Goal: Task Accomplishment & Management: Manage account settings

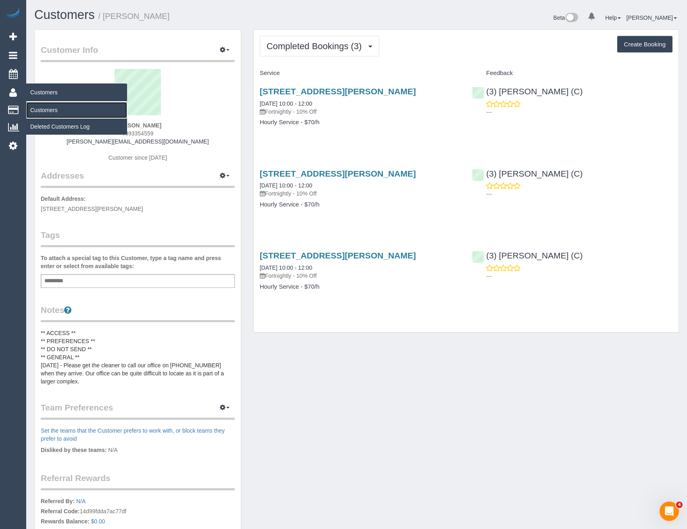
click at [50, 107] on link "Customers" at bounding box center [76, 110] width 101 height 16
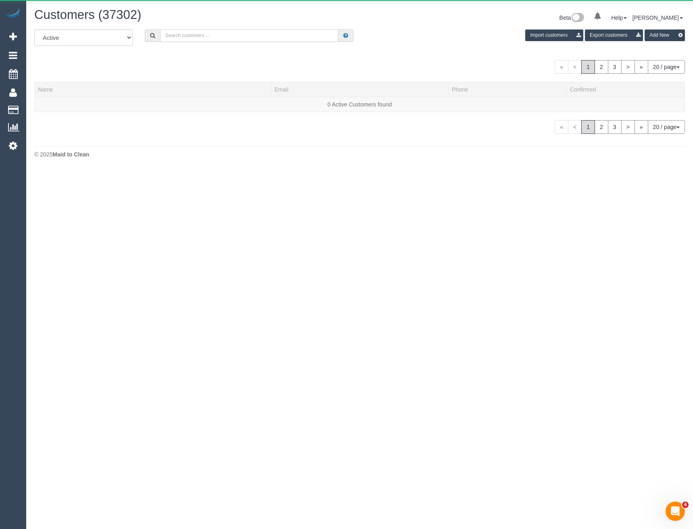
click at [206, 35] on input "text" at bounding box center [249, 35] width 179 height 13
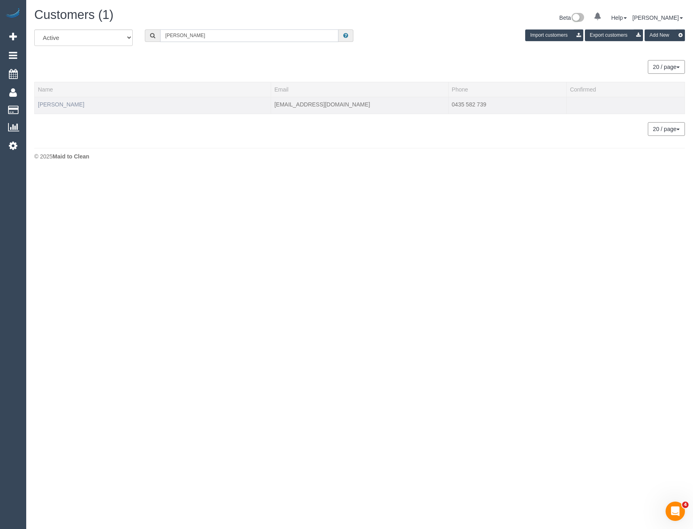
type input "Richard Cha"
click at [69, 106] on link "Richard Chaplin" at bounding box center [61, 104] width 46 height 6
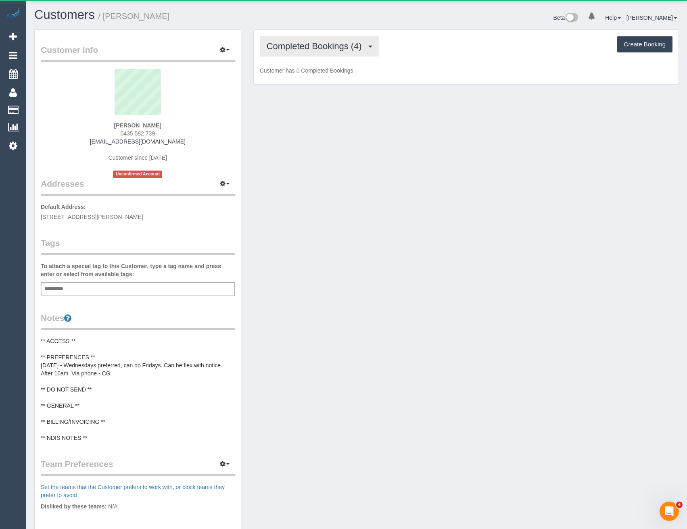
click at [339, 48] on span "Completed Bookings (4)" at bounding box center [316, 46] width 99 height 10
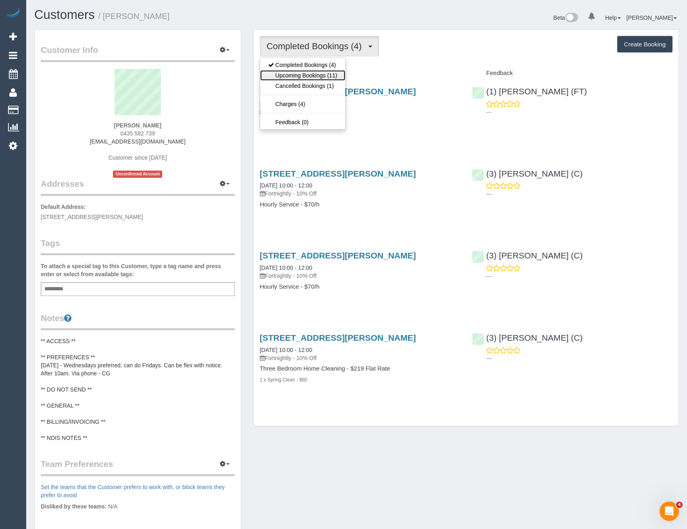
click at [323, 76] on link "Upcoming Bookings (11)" at bounding box center [302, 75] width 85 height 10
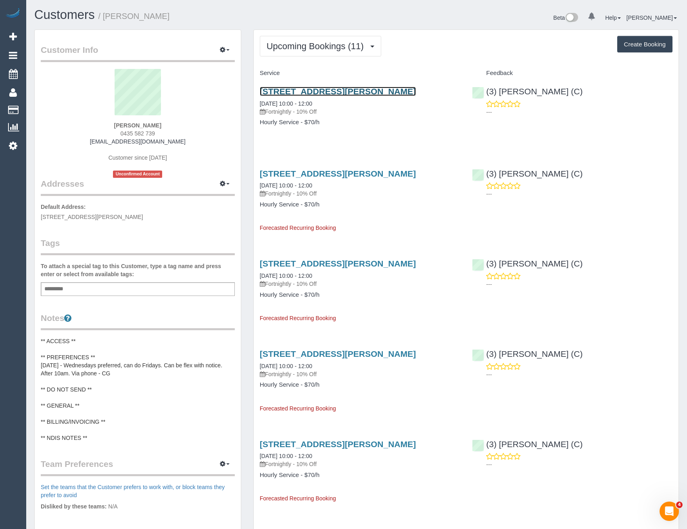
click at [366, 94] on link "17 Hendricks Cres, Jacana, VIC 3047" at bounding box center [338, 91] width 156 height 9
click at [332, 54] on button "Upcoming Bookings (11)" at bounding box center [320, 46] width 121 height 21
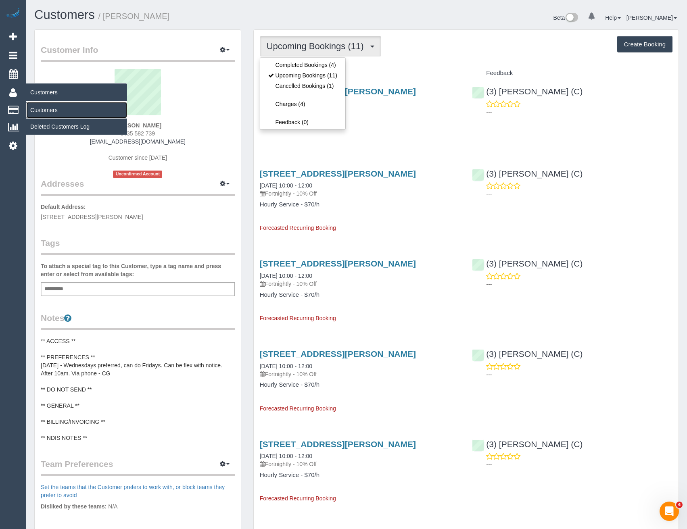
click at [45, 108] on link "Customers" at bounding box center [76, 110] width 101 height 16
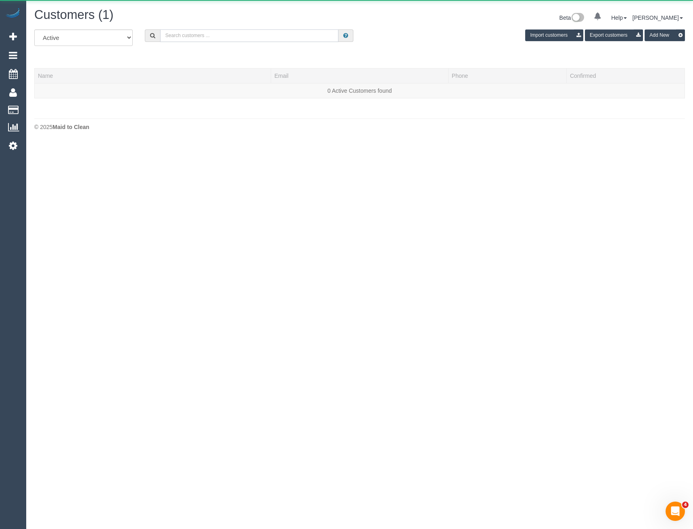
click at [190, 35] on input "text" at bounding box center [249, 35] width 179 height 13
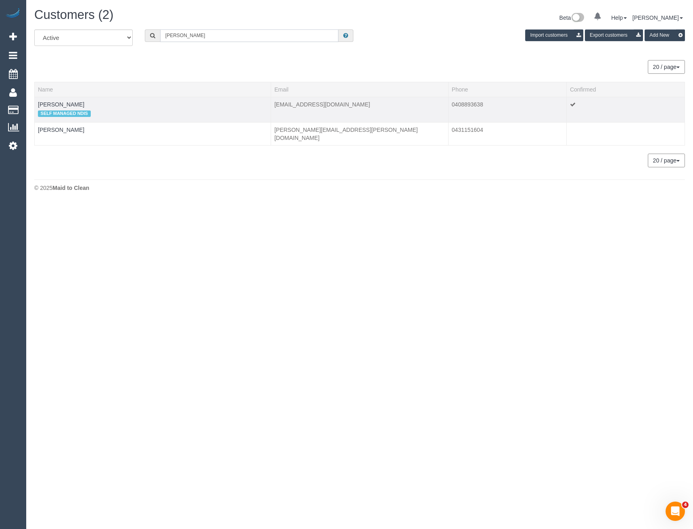
type input "Florence k"
click at [61, 109] on div "SELF MANAGED NDIS" at bounding box center [153, 114] width 230 height 10
click at [61, 107] on link "Florence Kaan" at bounding box center [61, 104] width 46 height 6
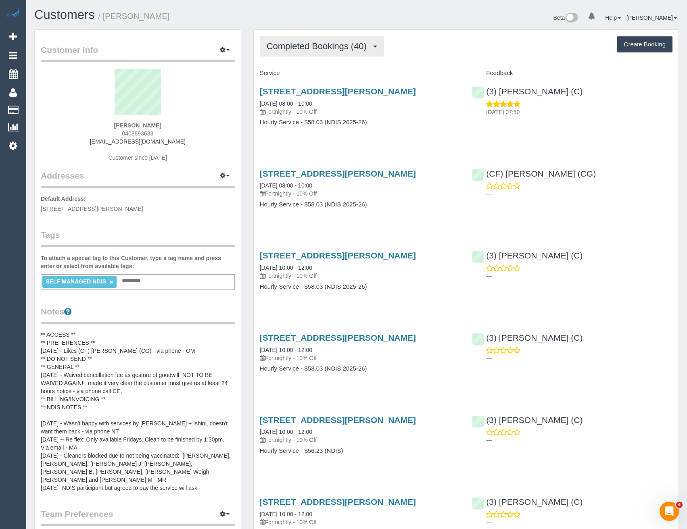
click at [357, 40] on button "Completed Bookings (40)" at bounding box center [322, 46] width 124 height 21
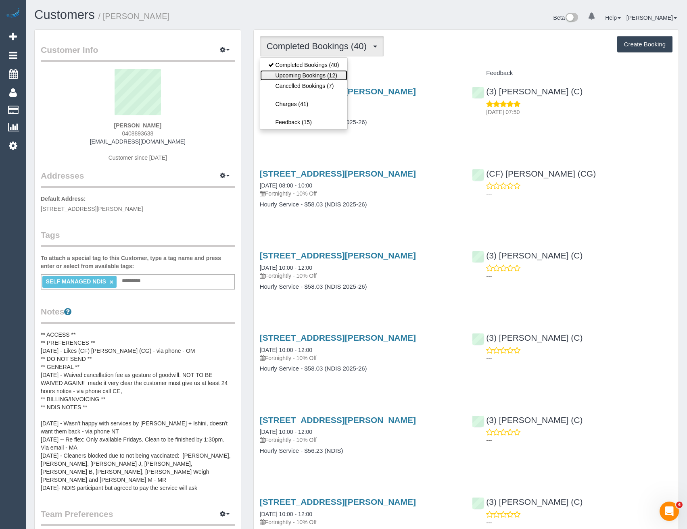
click at [337, 77] on link "Upcoming Bookings (12)" at bounding box center [303, 75] width 87 height 10
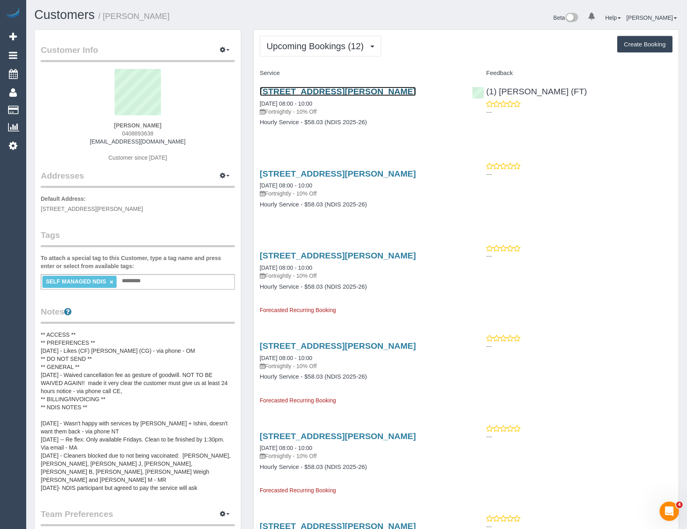
click at [393, 90] on link "6 Paul Avenue, Box Hill North, VIC 3129" at bounding box center [338, 91] width 156 height 9
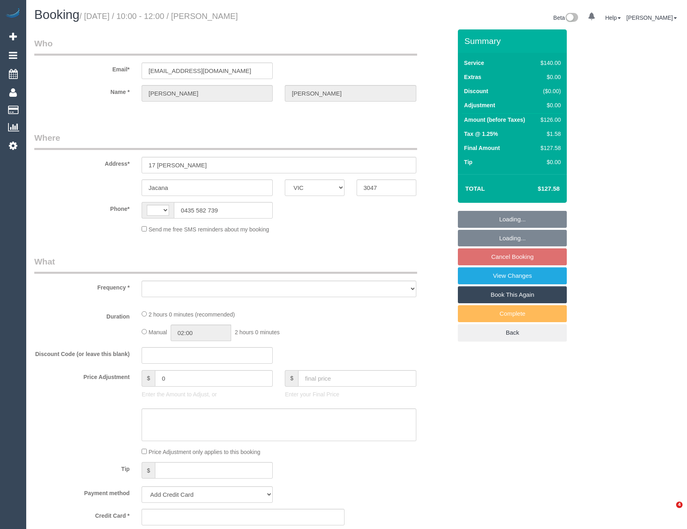
select select "VIC"
select select "string:AU"
select select "object:528"
select select "string:stripe-pm_1RfXqn2GScqysDRVgzHwJ5VE"
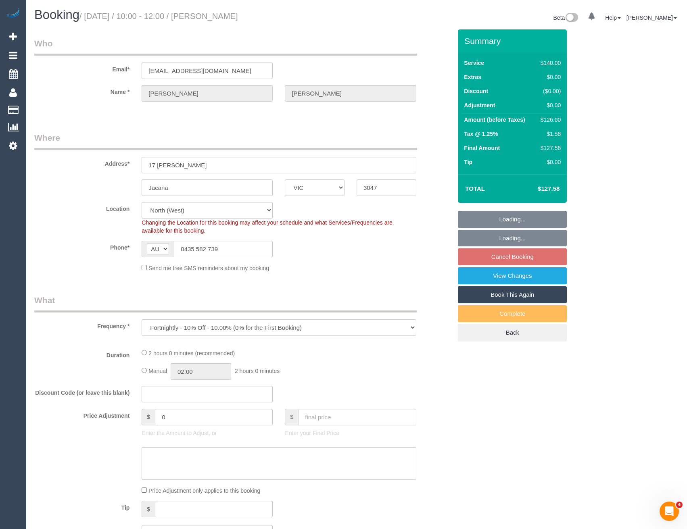
select select "number:27"
select select "number:14"
select select "number:18"
select select "number:36"
select select "number:34"
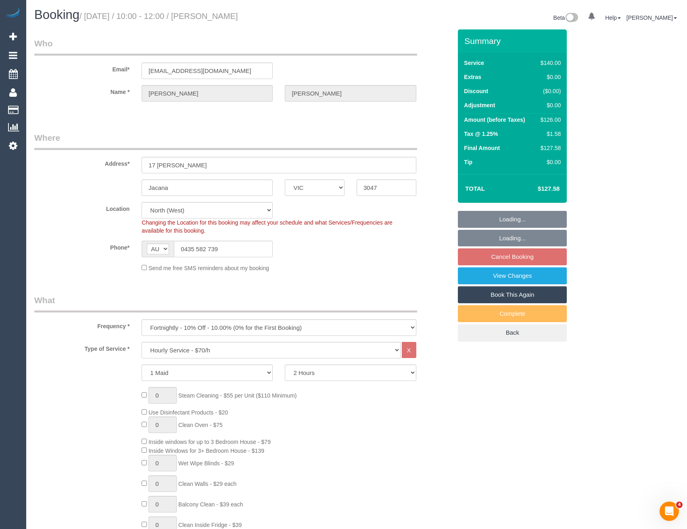
select select "object:845"
select select "spot3"
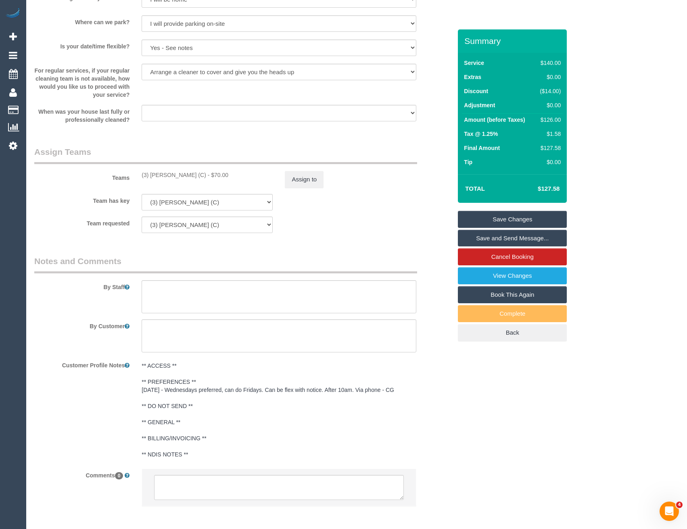
scroll to position [1091, 0]
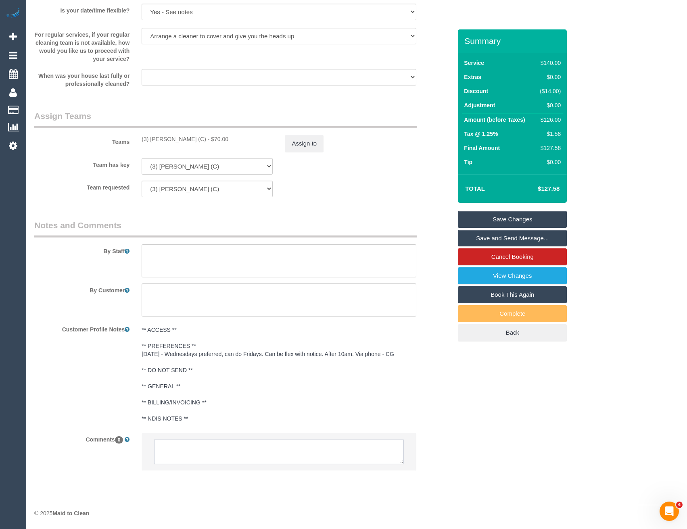
click at [214, 454] on textarea at bounding box center [278, 451] width 249 height 25
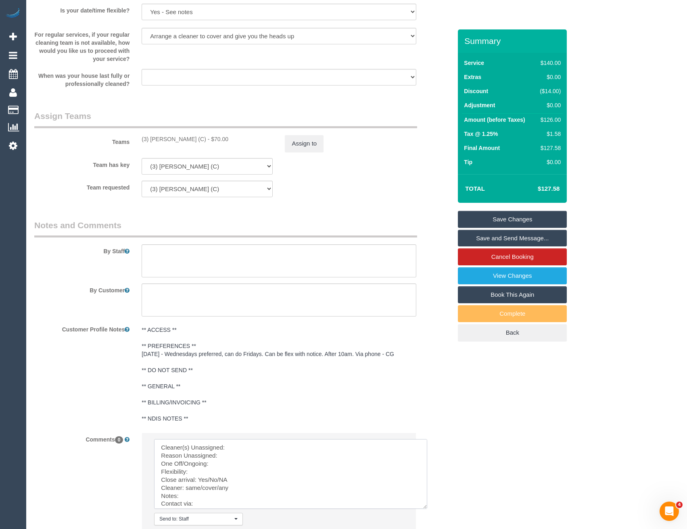
drag, startPoint x: 400, startPoint y: 463, endPoint x: 422, endPoint y: 507, distance: 49.3
click at [422, 507] on textarea at bounding box center [290, 474] width 273 height 70
drag, startPoint x: 226, startPoint y: 449, endPoint x: 245, endPoint y: 441, distance: 20.4
click at [228, 449] on textarea at bounding box center [290, 473] width 272 height 69
drag, startPoint x: 230, startPoint y: 480, endPoint x: 202, endPoint y: 478, distance: 27.9
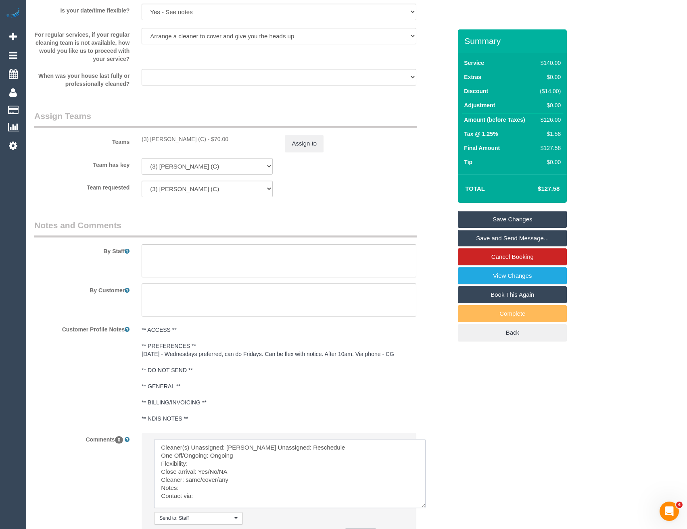
click at [201, 479] on textarea at bounding box center [290, 473] width 272 height 69
click at [202, 478] on textarea at bounding box center [290, 473] width 272 height 69
drag, startPoint x: 220, startPoint y: 489, endPoint x: 186, endPoint y: 489, distance: 33.9
click at [186, 489] on textarea at bounding box center [290, 473] width 272 height 69
click at [208, 504] on textarea at bounding box center [290, 473] width 272 height 69
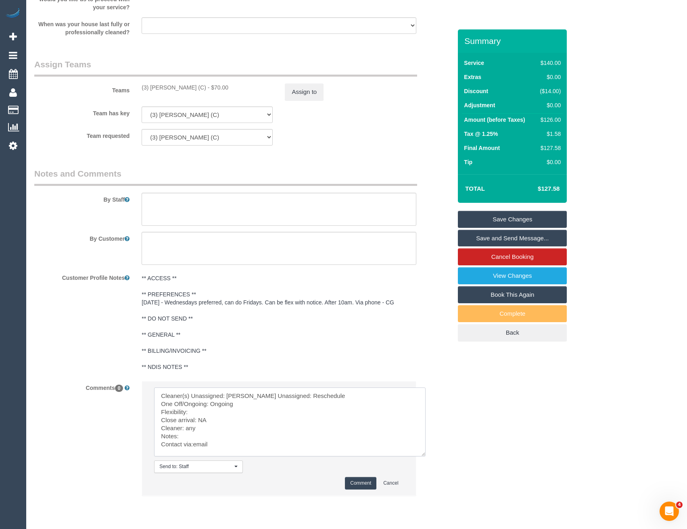
scroll to position [1169, 0]
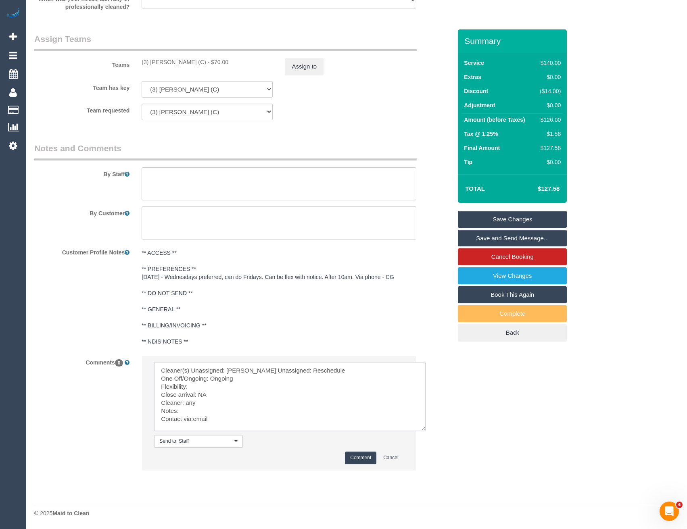
type textarea "Cleaner(s) Unassigned: Harry Reason Unassigned: Reschedule One Off/Ongoing: Ong…"
click at [357, 456] on button "Comment" at bounding box center [360, 458] width 31 height 13
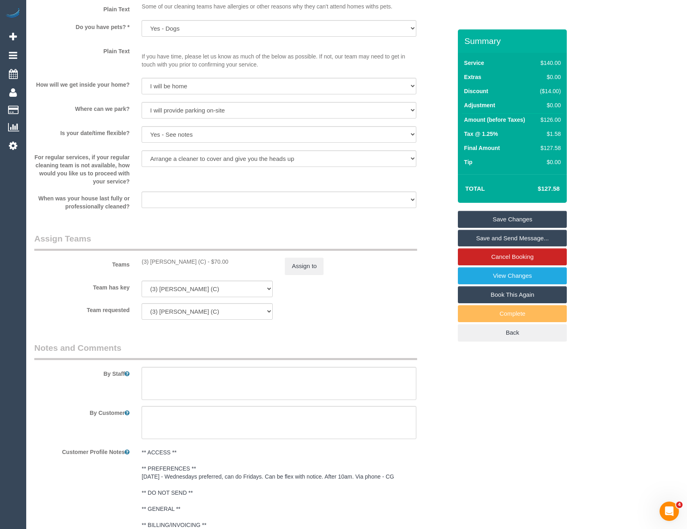
scroll to position [926, 0]
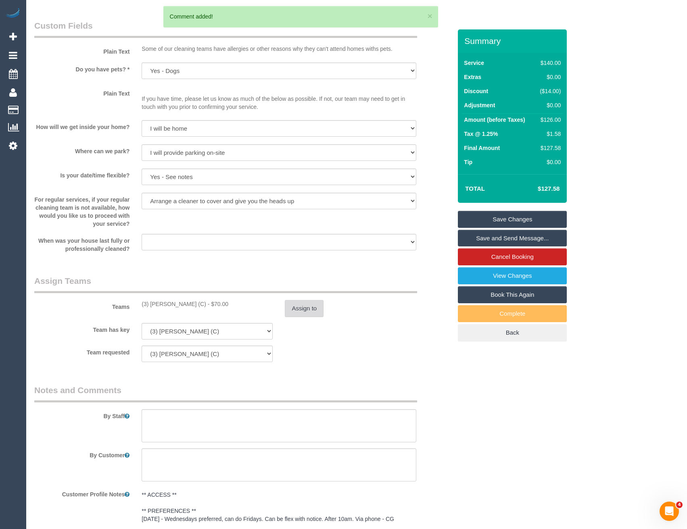
click at [303, 315] on button "Assign to" at bounding box center [304, 308] width 39 height 17
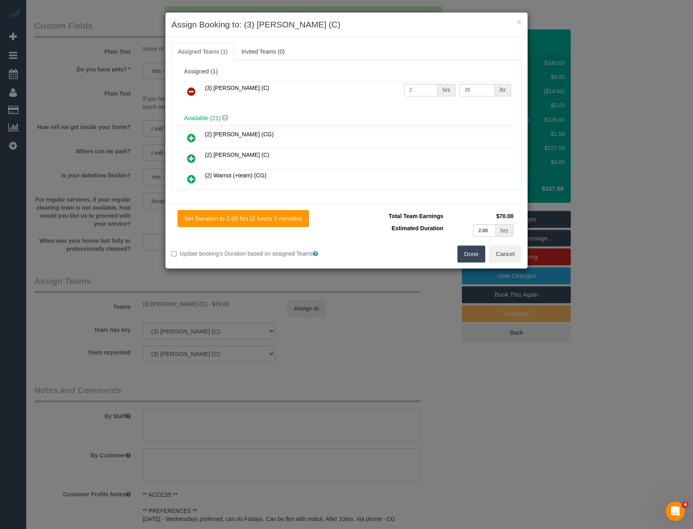
click at [191, 91] on icon at bounding box center [191, 92] width 8 height 10
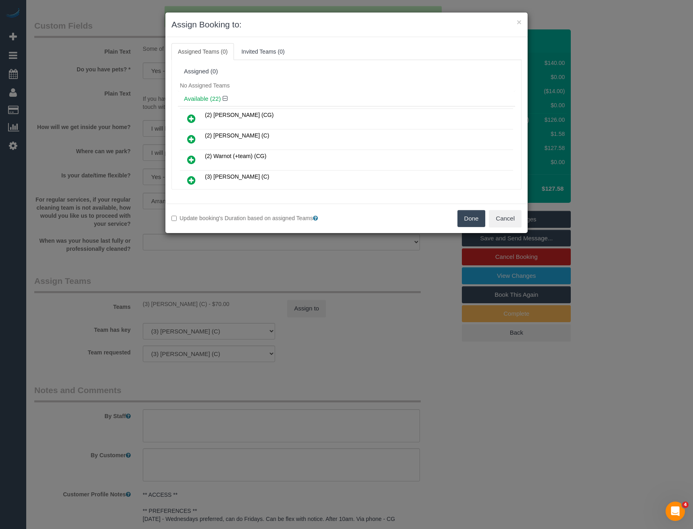
click at [468, 217] on button "Done" at bounding box center [472, 218] width 28 height 17
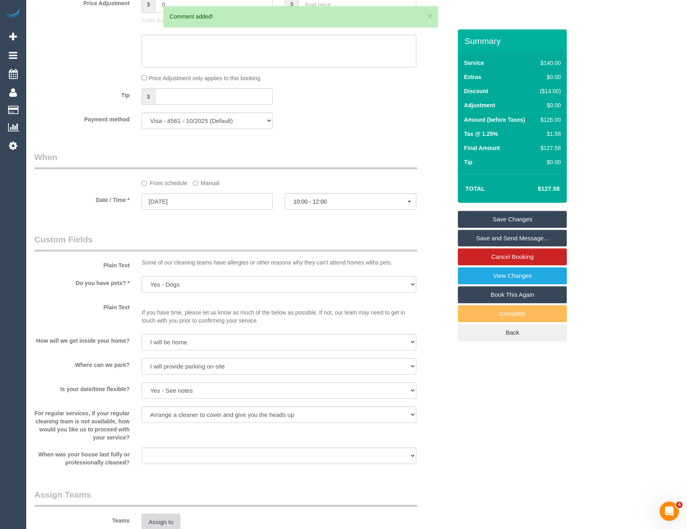
scroll to position [644, 0]
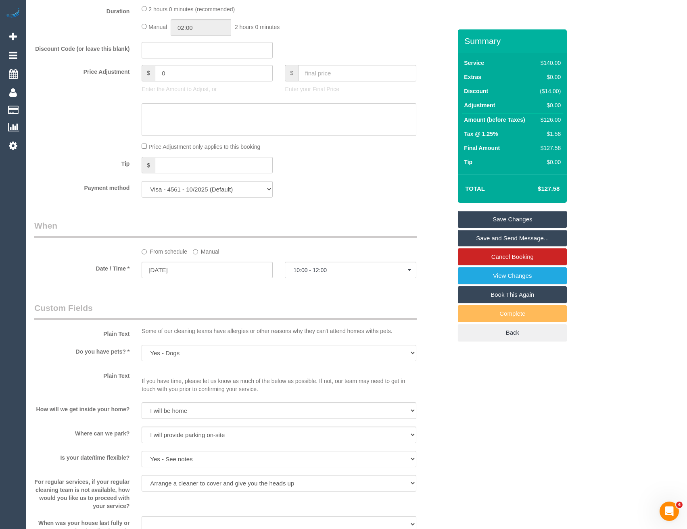
click at [199, 250] on label "Manual" at bounding box center [206, 250] width 27 height 11
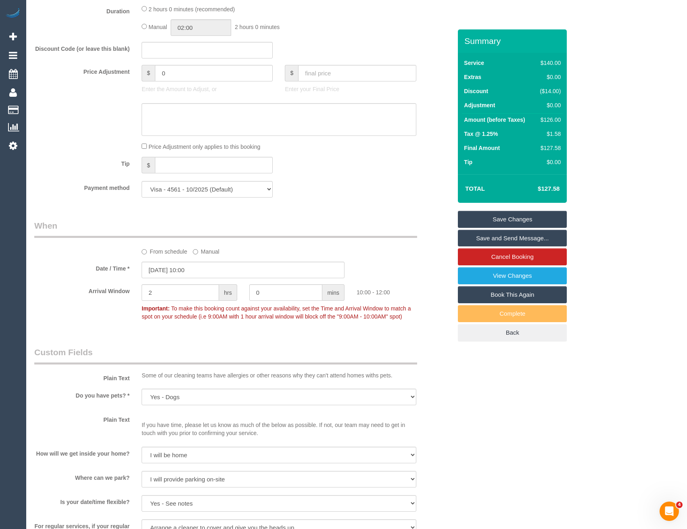
click at [215, 276] on input "10/09/2025 10:00" at bounding box center [243, 270] width 203 height 17
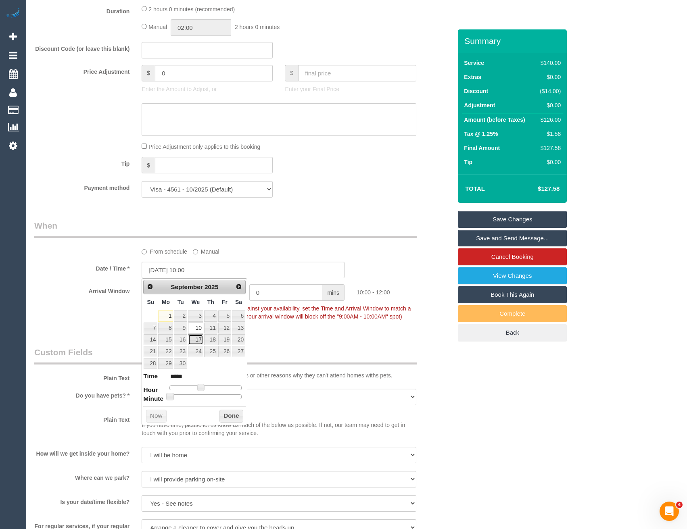
click at [197, 341] on link "17" at bounding box center [195, 339] width 15 height 11
type input "17/09/2025 10:00"
click at [231, 414] on button "Done" at bounding box center [232, 416] width 24 height 13
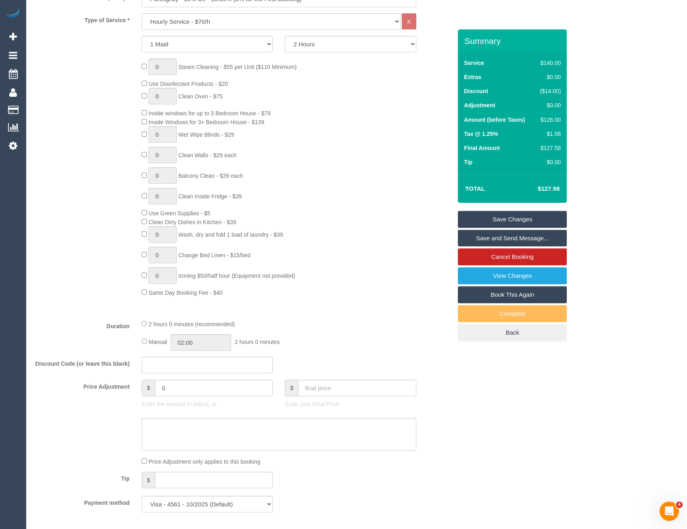
scroll to position [281, 0]
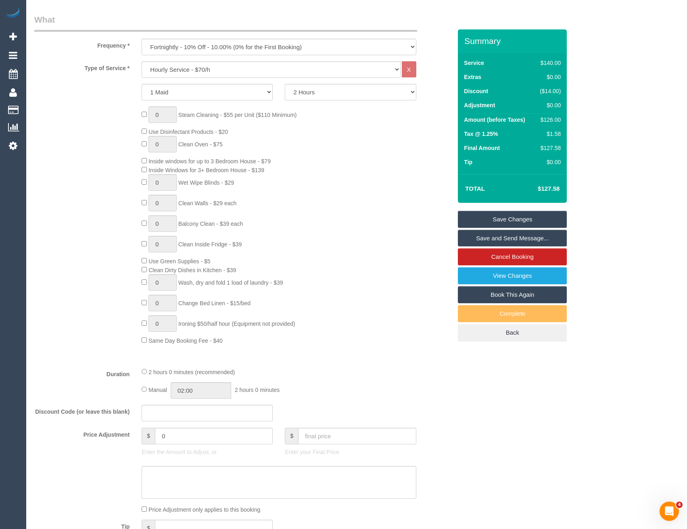
click at [487, 224] on link "Save Changes" at bounding box center [512, 219] width 109 height 17
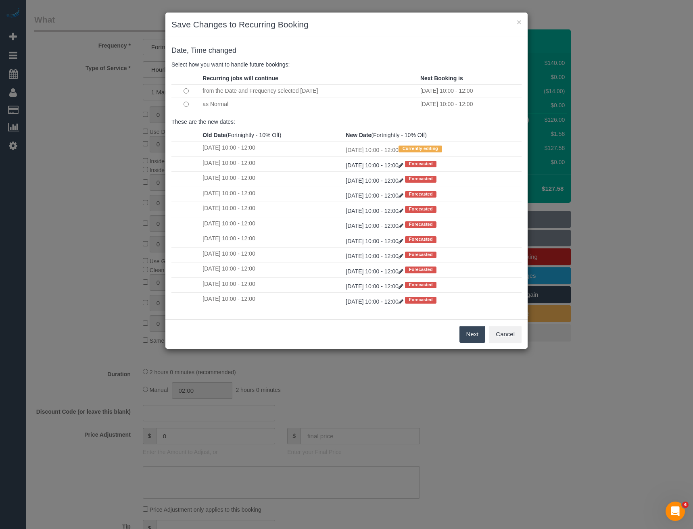
click at [475, 335] on button "Next" at bounding box center [473, 334] width 26 height 17
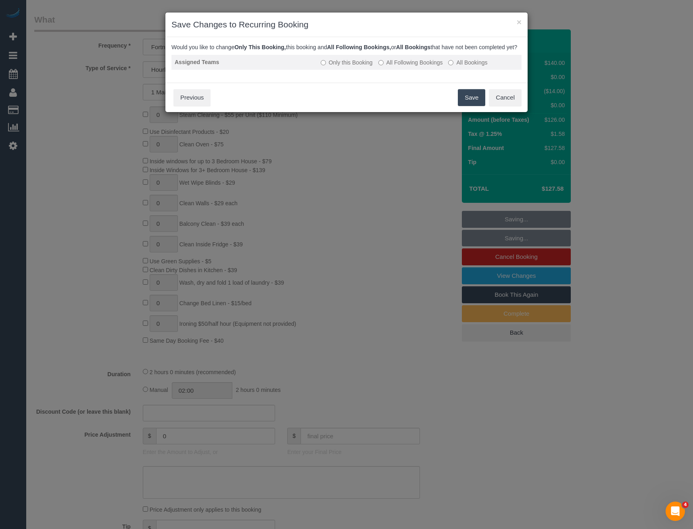
click at [416, 67] on label "All Following Bookings" at bounding box center [410, 63] width 65 height 8
click at [473, 106] on button "Save" at bounding box center [471, 97] width 27 height 17
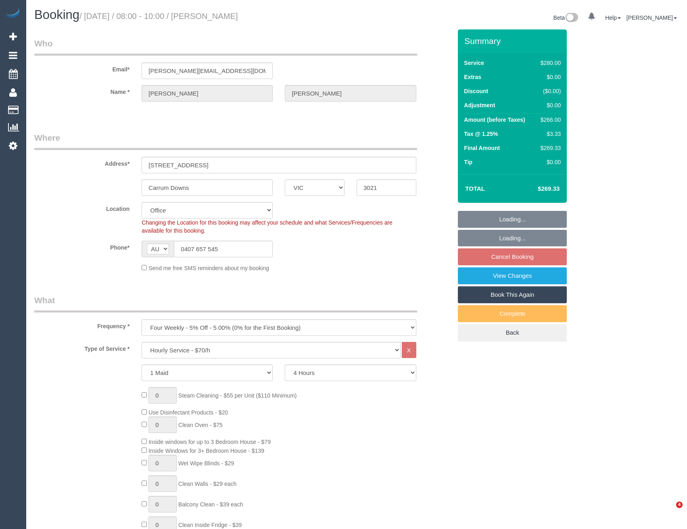
select select "VIC"
select select "240"
select select "number:30"
select select "number:14"
select select "number:19"
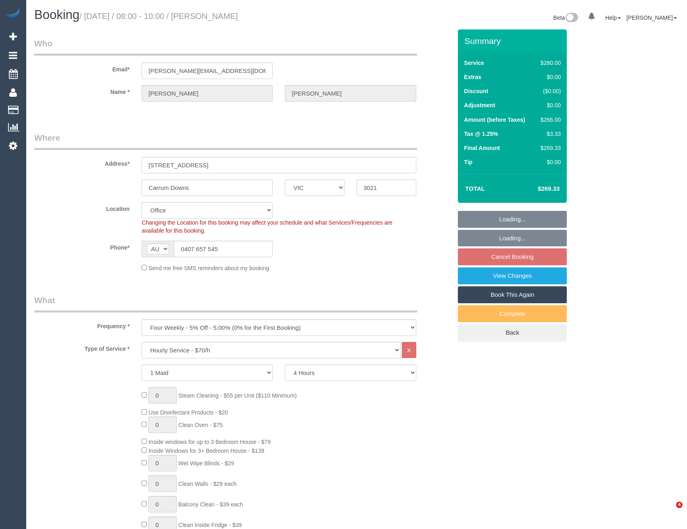
select select "number:22"
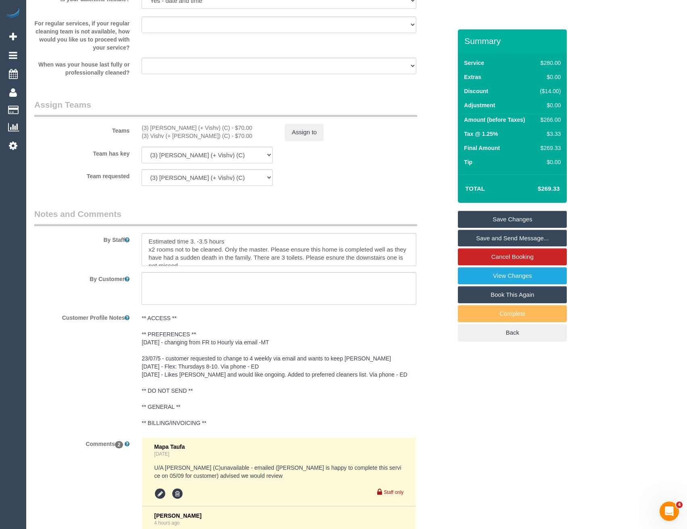
scroll to position [1291, 0]
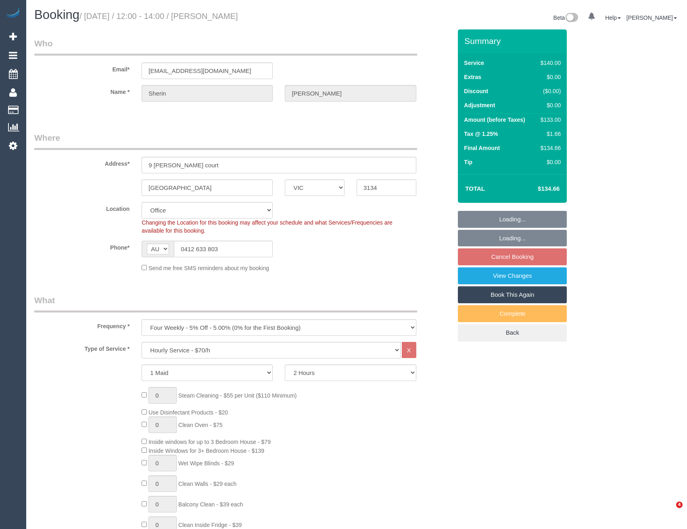
select select "VIC"
select select "number:28"
select select "number:14"
select select "number:18"
select select "number:24"
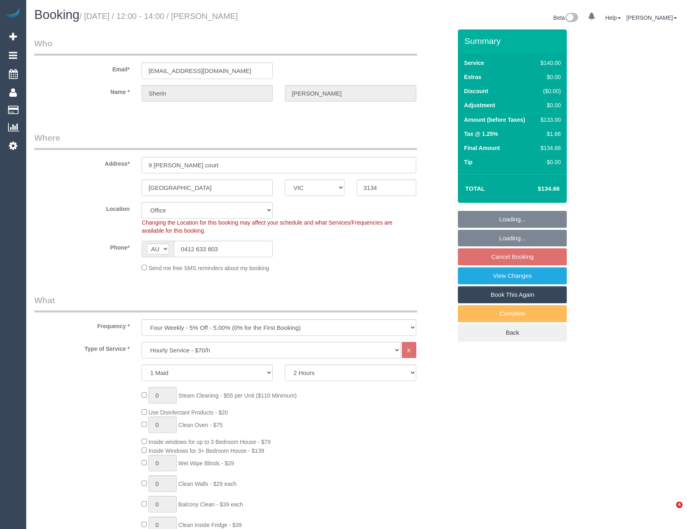
select select "number:34"
select select "number:13"
select select "object:886"
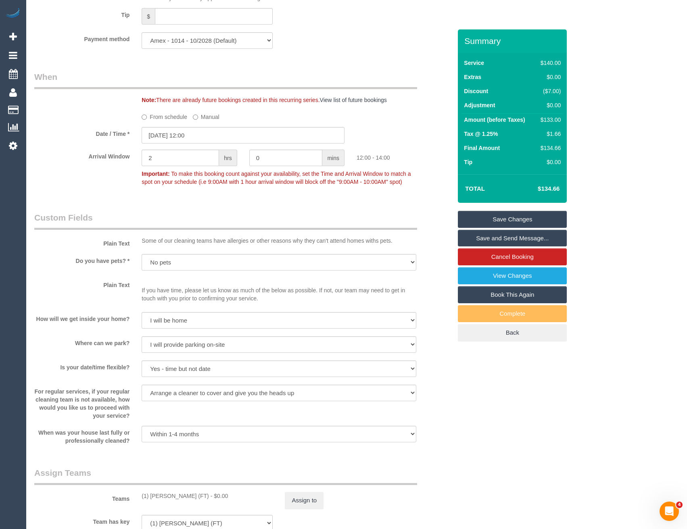
scroll to position [807, 0]
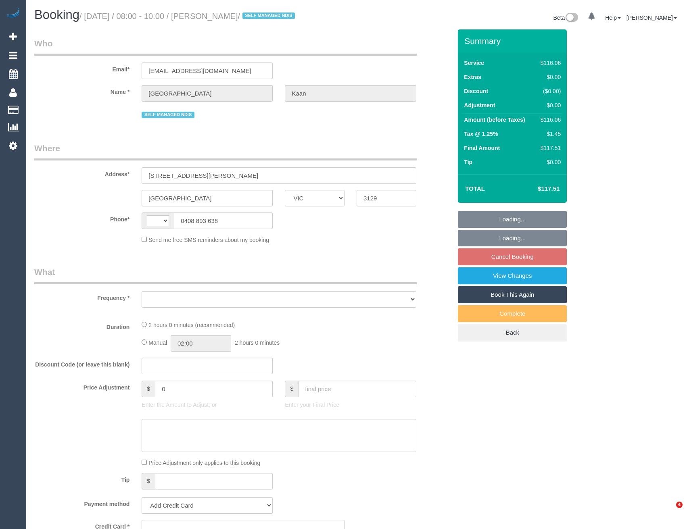
select select "VIC"
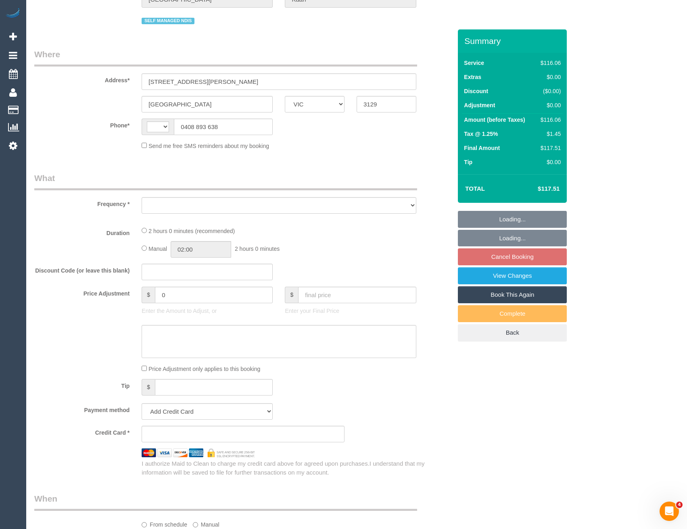
select select "string:AU"
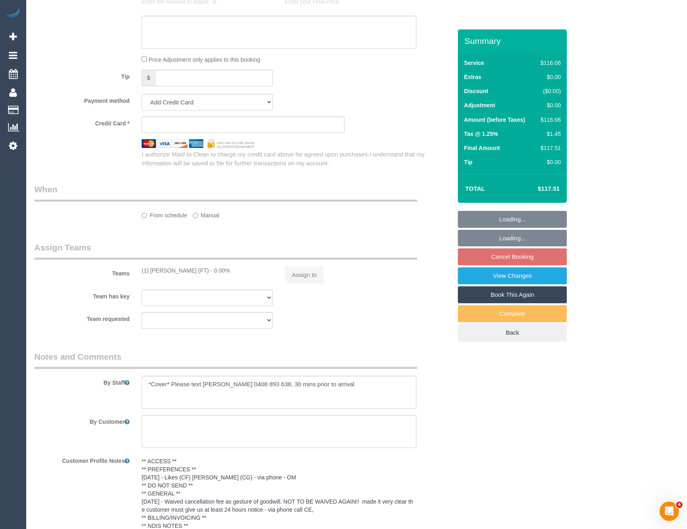
select select "object:539"
select select "number:28"
select select "number:14"
select select "number:18"
select select "number:24"
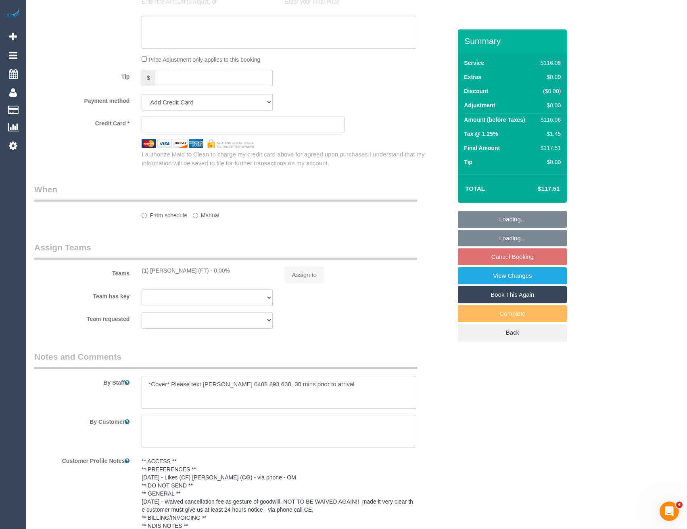
select select "number:34"
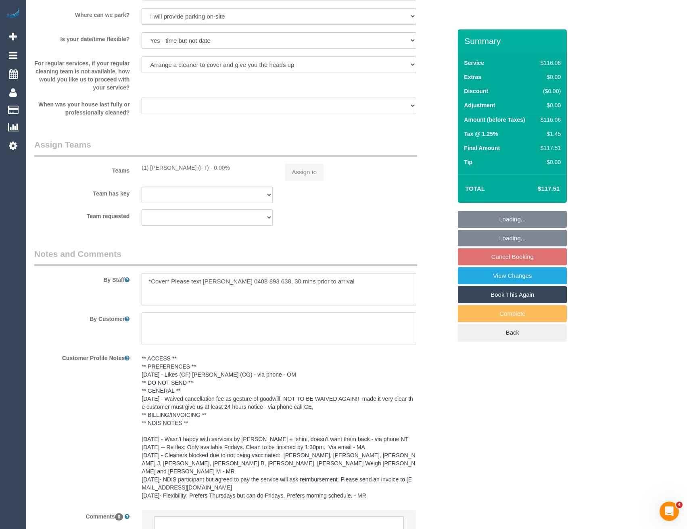
select select "string:stripe-pm_1Rjt182GScqysDRVd9mYAh9c"
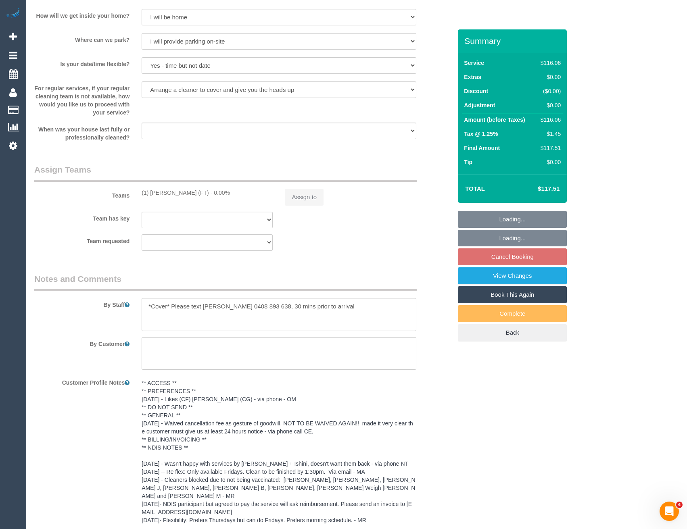
select select "object:753"
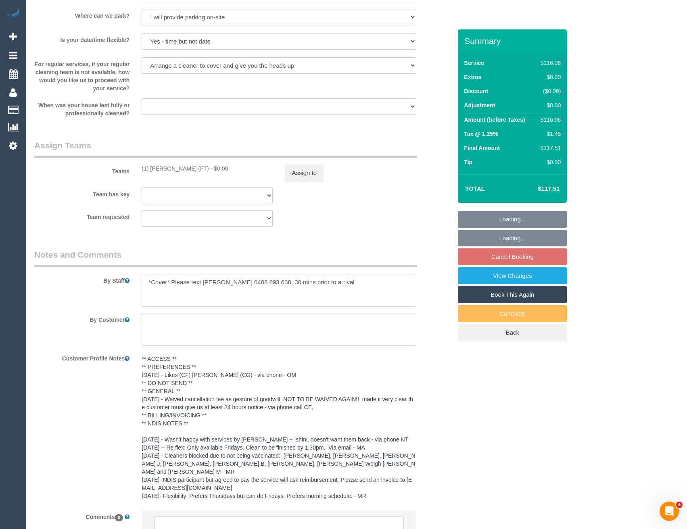
select select "spot1"
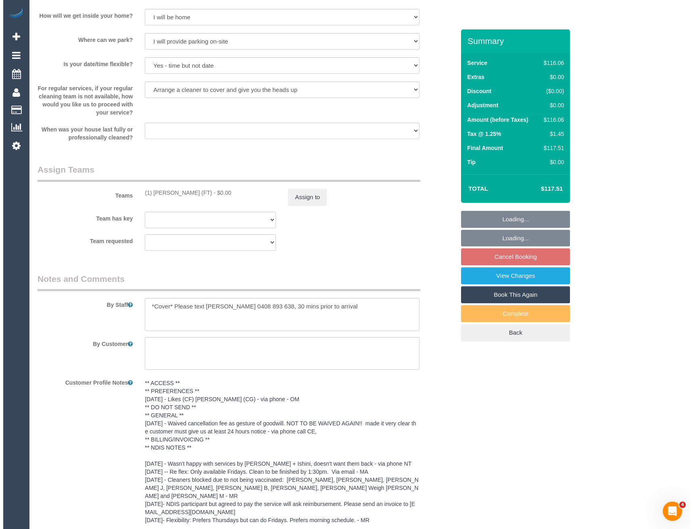
scroll to position [918, 0]
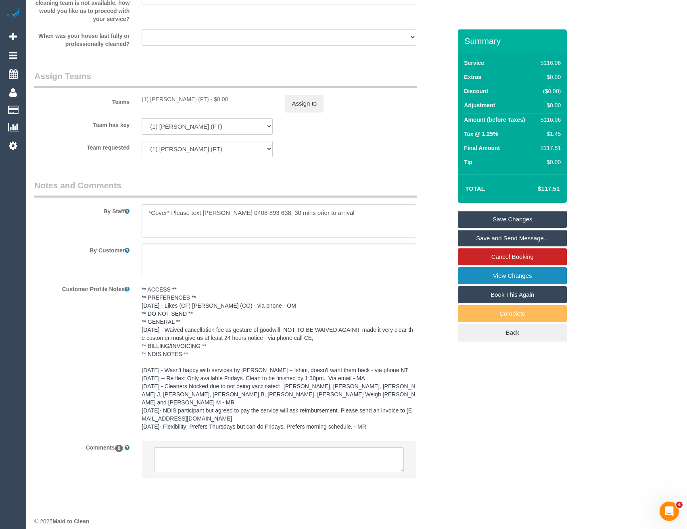
click at [486, 282] on link "View Changes" at bounding box center [512, 276] width 109 height 17
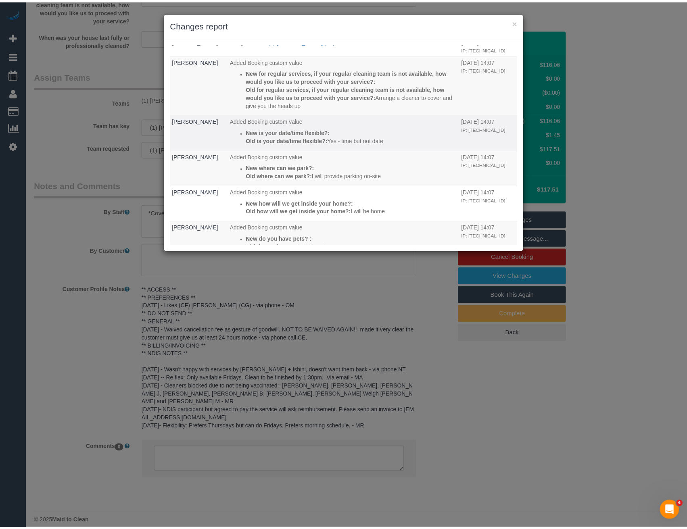
scroll to position [0, 0]
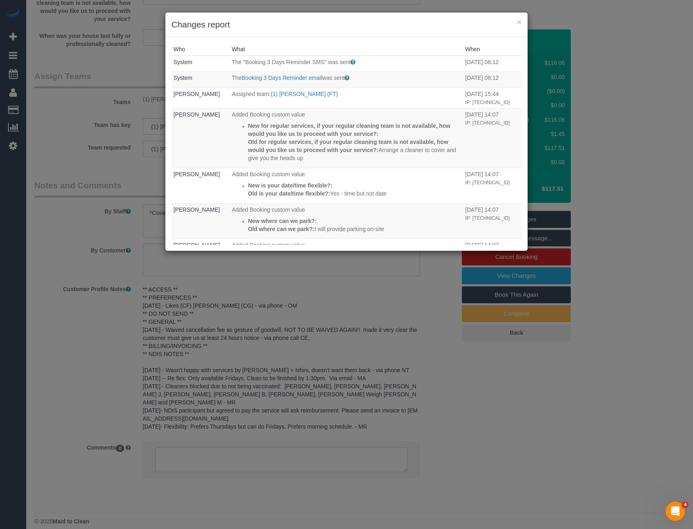
click at [443, 378] on div "× Changes report Who What When System The "Booking 3 Days Reminder SMS" was sen…" at bounding box center [346, 264] width 693 height 529
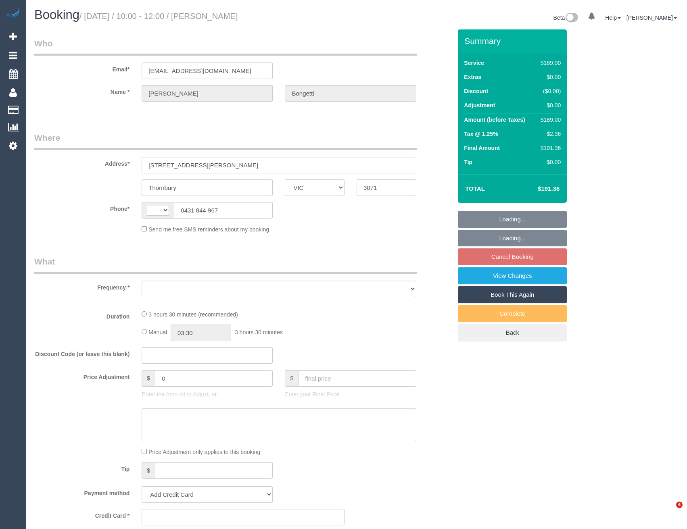
select select "VIC"
select select "string:AU"
select select "object:528"
select select "string:stripe-pm_1Od0or2GScqysDRVOeiT6e3O"
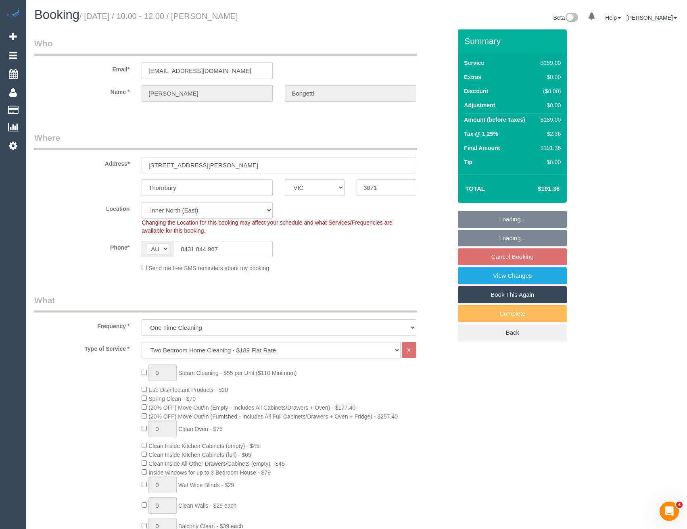
select select "object:777"
select select "spot1"
select select "number:29"
select select "number:14"
select select "number:19"
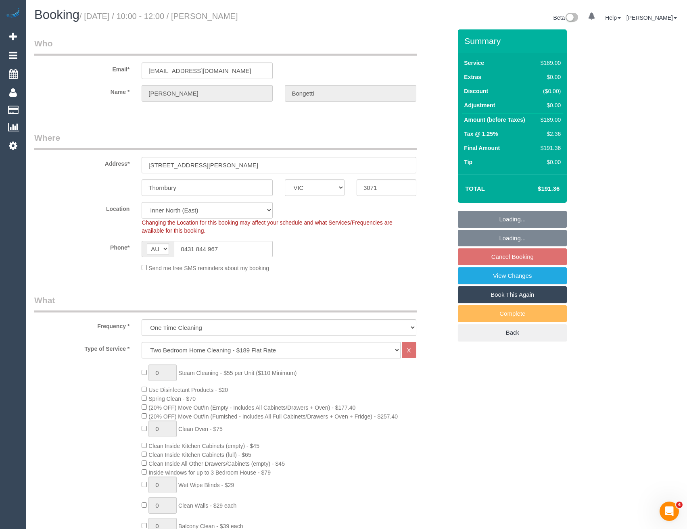
select select "number:25"
select select "number:13"
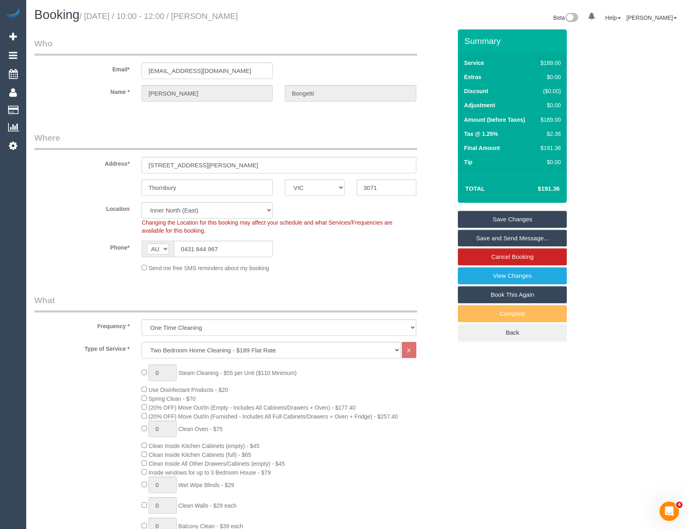
scroll to position [202, 0]
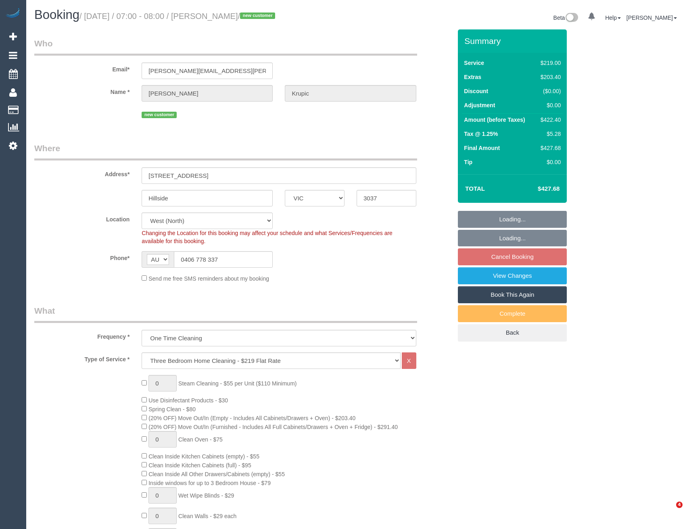
select select "VIC"
select select "number:29"
select select "number:14"
select select "number:19"
select select "number:24"
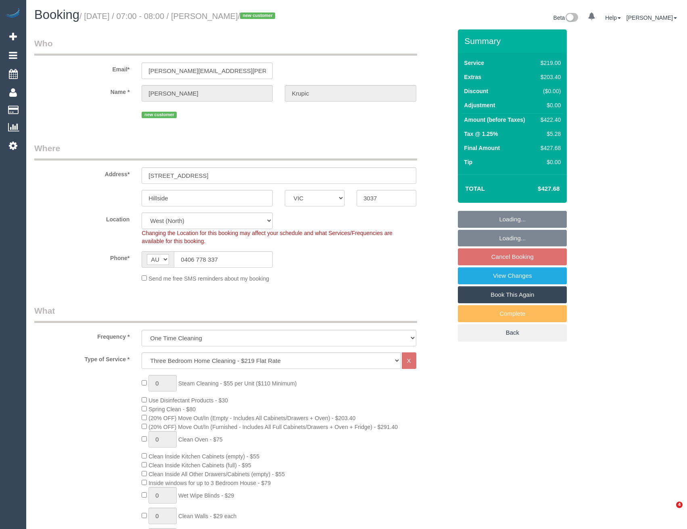
select select "number:26"
select select "object:1360"
select select "spot1"
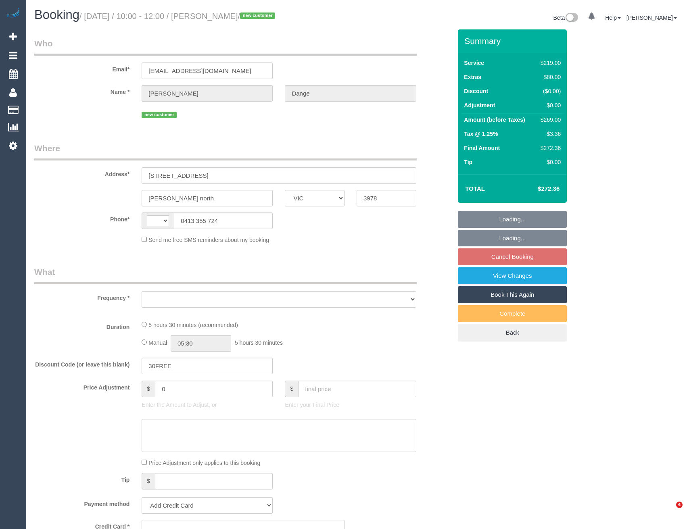
select select "VIC"
select select "string:AU"
select select "object:537"
select select "string:stripe-pm_1RzoH02GScqysDRVBG8v1RzM"
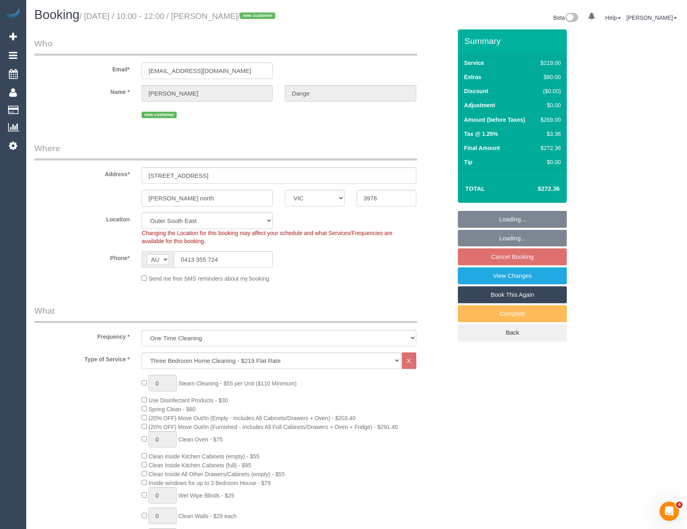
select select "number:28"
select select "number:14"
select select "number:18"
select select "number:25"
select select "number:26"
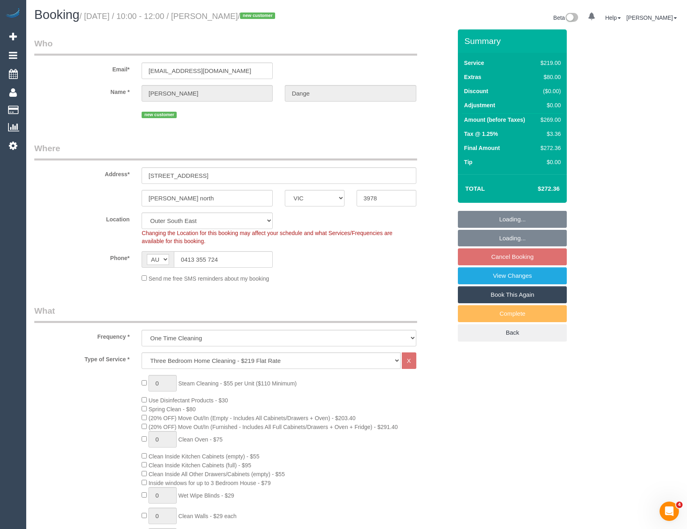
select select "object:786"
select select "spot1"
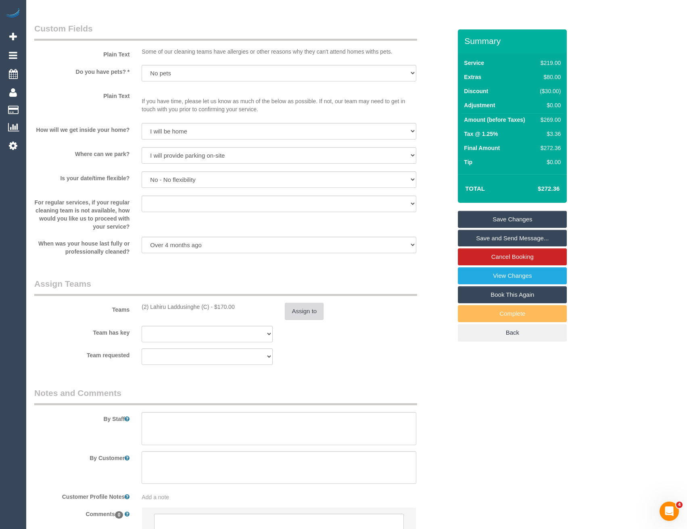
scroll to position [950, 0]
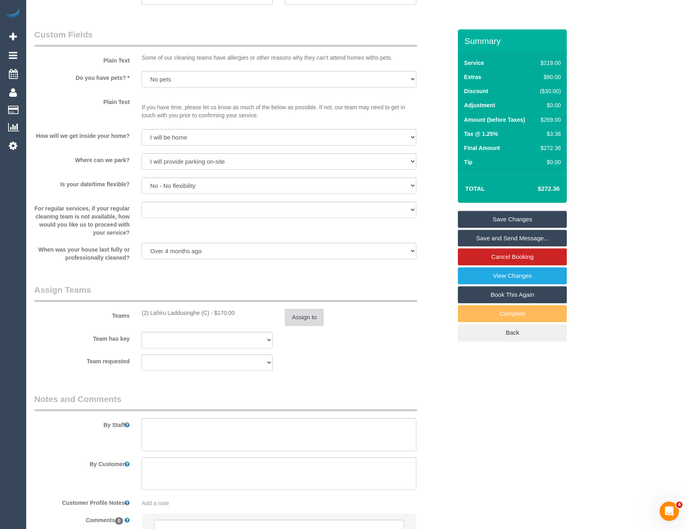
click at [307, 318] on button "Assign to" at bounding box center [304, 317] width 39 height 17
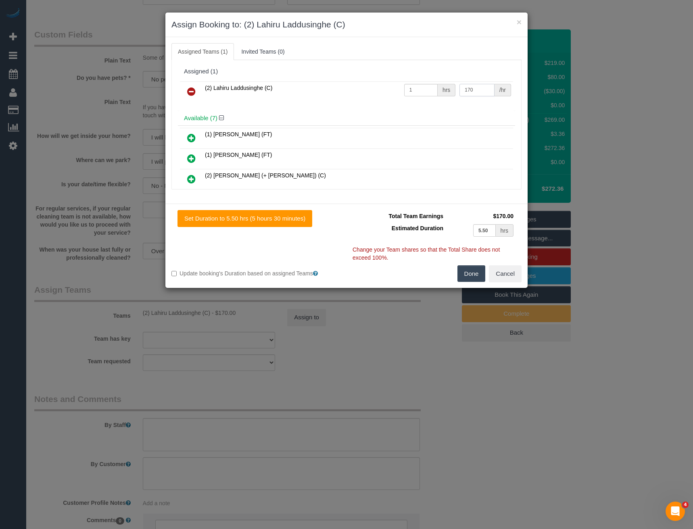
drag, startPoint x: 474, startPoint y: 90, endPoint x: 418, endPoint y: 95, distance: 56.3
click at [420, 96] on tr "(2) Lahiru Laddusinghe (C) 1 hrs 170 /hr" at bounding box center [346, 92] width 333 height 21
type input "190"
click at [472, 276] on button "Done" at bounding box center [472, 273] width 28 height 17
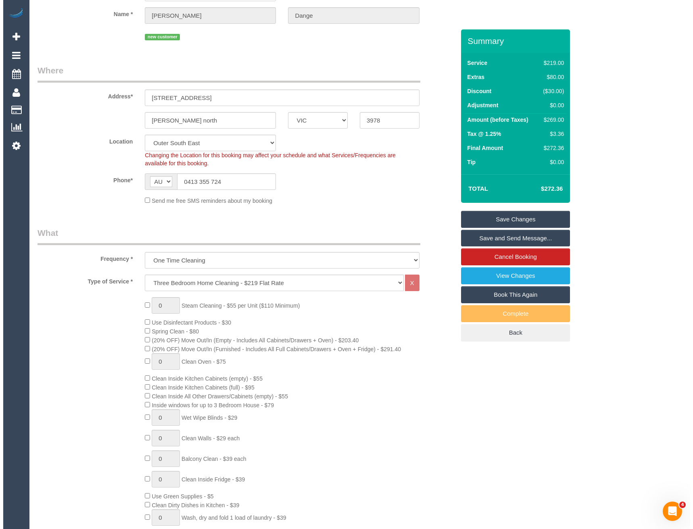
scroll to position [0, 0]
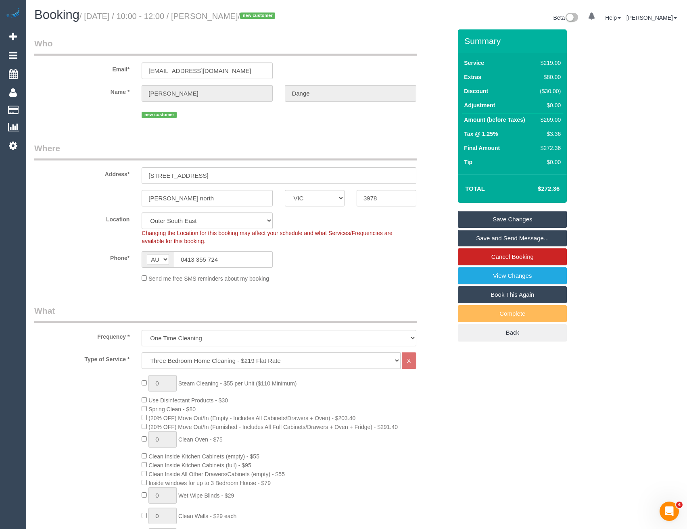
click at [506, 238] on link "Save and Send Message..." at bounding box center [512, 238] width 109 height 17
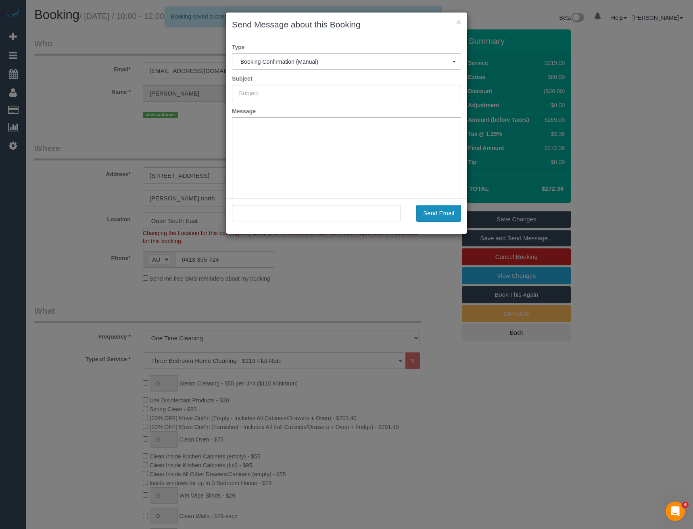
type input "Booking Confirmed"
type input ""Suhas Dange" <suhas238@outlook.com>"
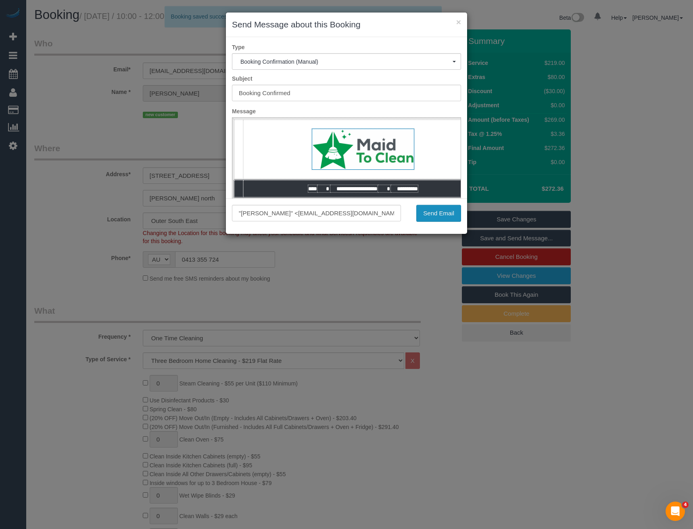
click at [441, 215] on button "Send Email" at bounding box center [438, 213] width 45 height 17
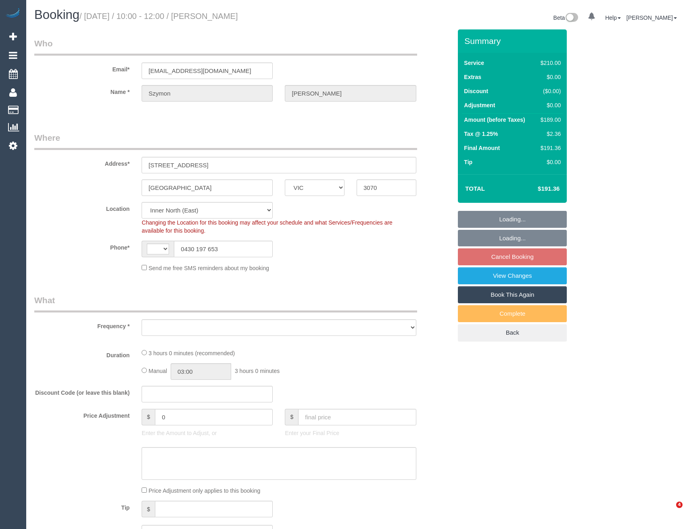
select select "VIC"
select select "string:AU"
select select "object:551"
select select "number:28"
select select "number:14"
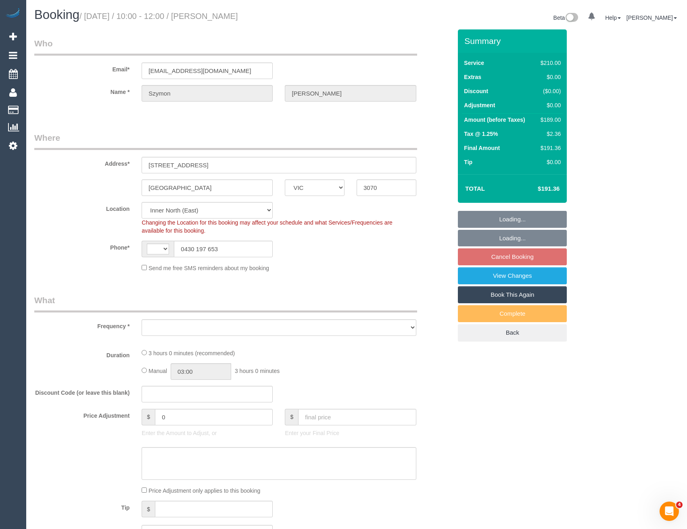
select select "number:19"
select select "number:25"
select select "number:34"
select select "number:26"
select select "object:702"
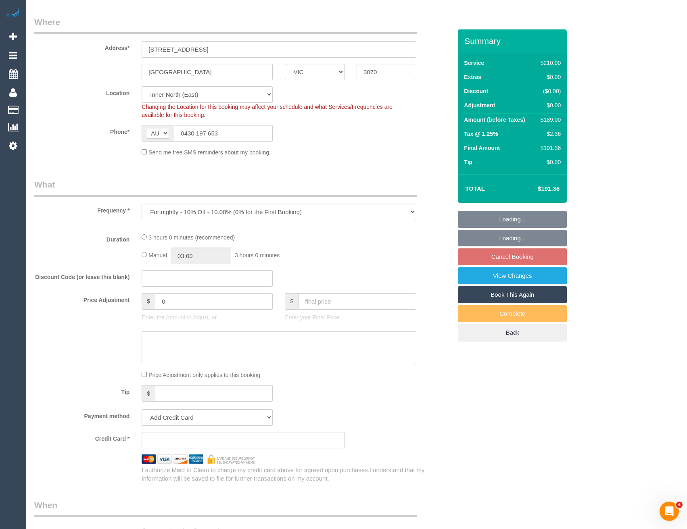
select select "string:stripe-pm_1QtS7d2GScqysDRVWMj4H21F"
select select "spot1"
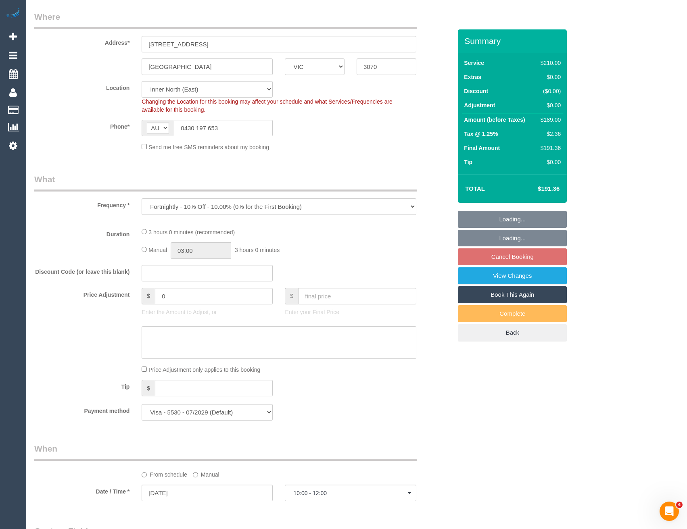
select select "180"
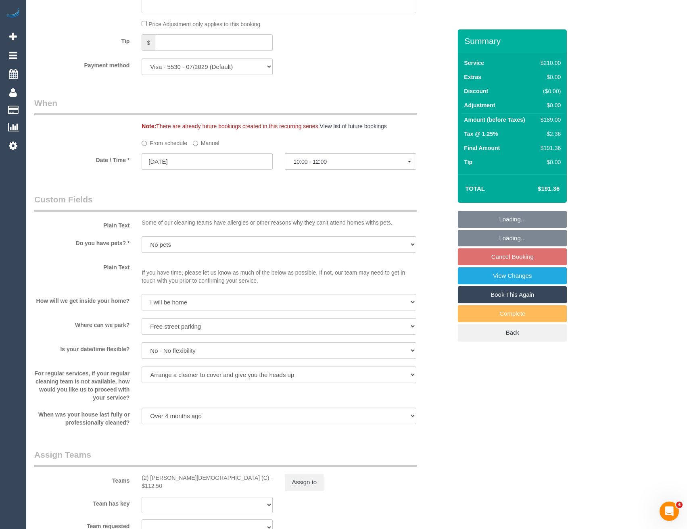
scroll to position [1049, 0]
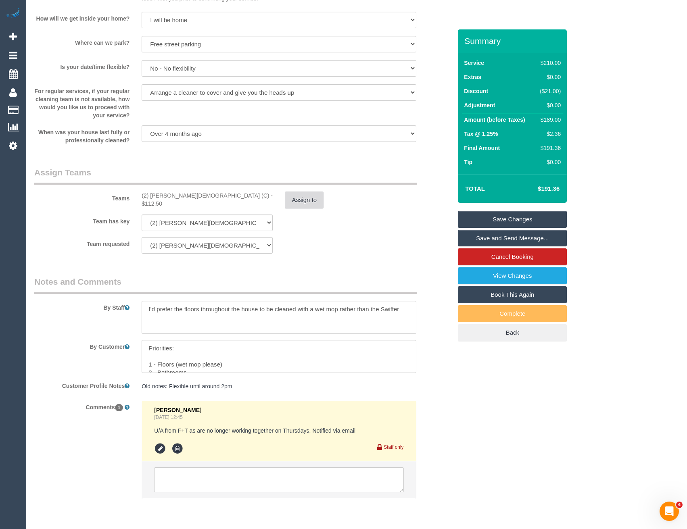
click at [306, 207] on button "Assign to" at bounding box center [304, 200] width 39 height 17
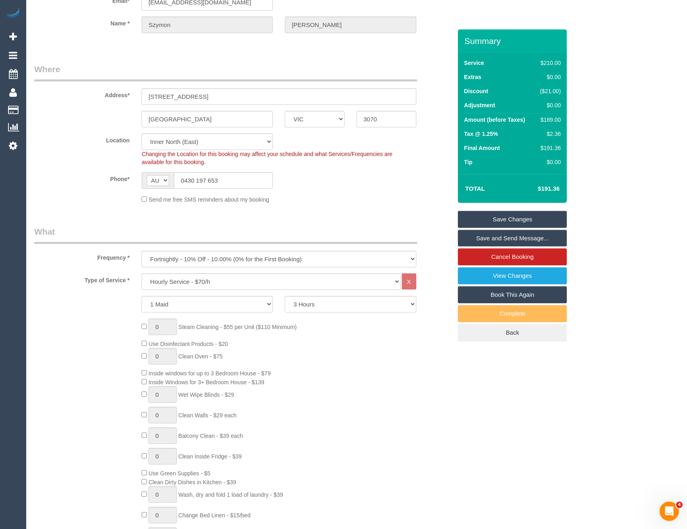
scroll to position [0, 0]
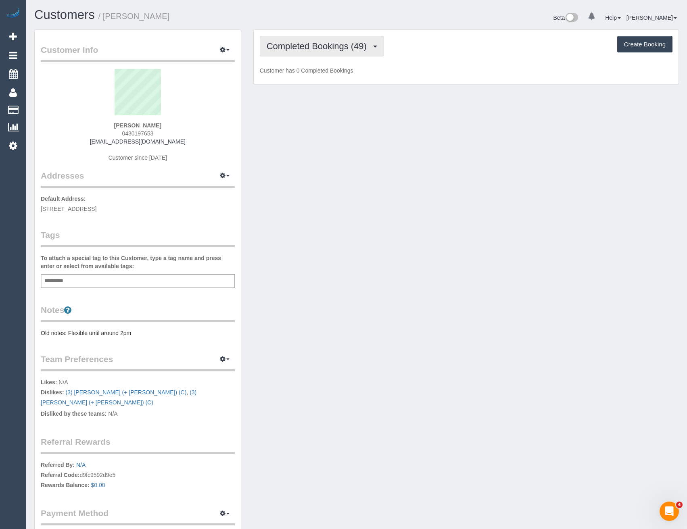
click at [362, 42] on span "Completed Bookings (49)" at bounding box center [319, 46] width 104 height 10
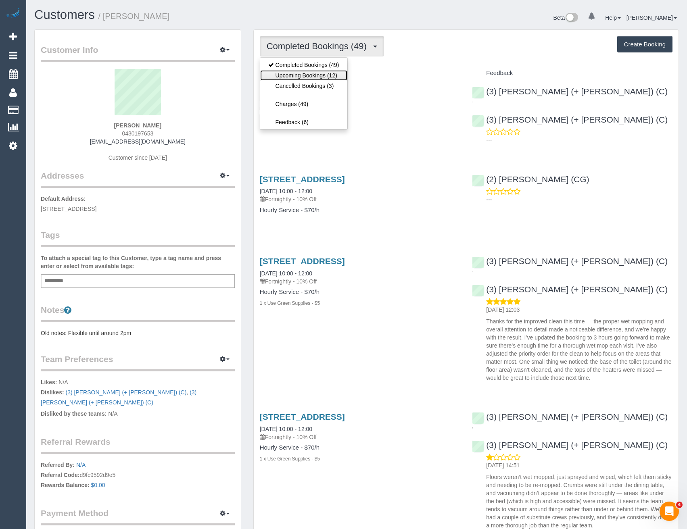
click at [331, 77] on link "Upcoming Bookings (12)" at bounding box center [303, 75] width 87 height 10
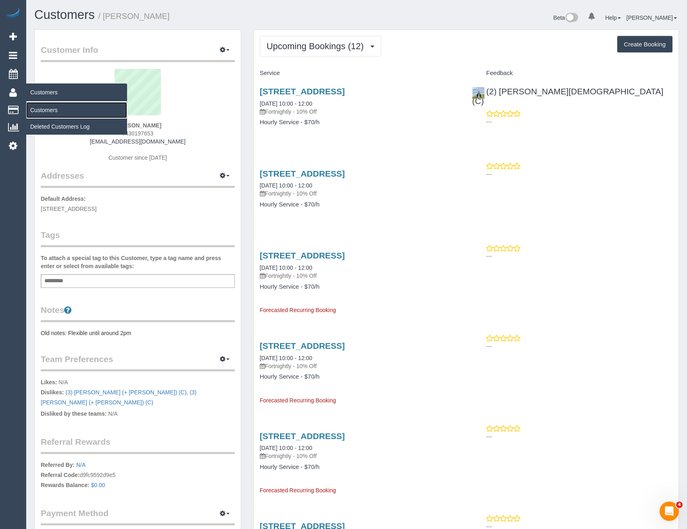
click at [44, 114] on link "Customers" at bounding box center [76, 110] width 101 height 16
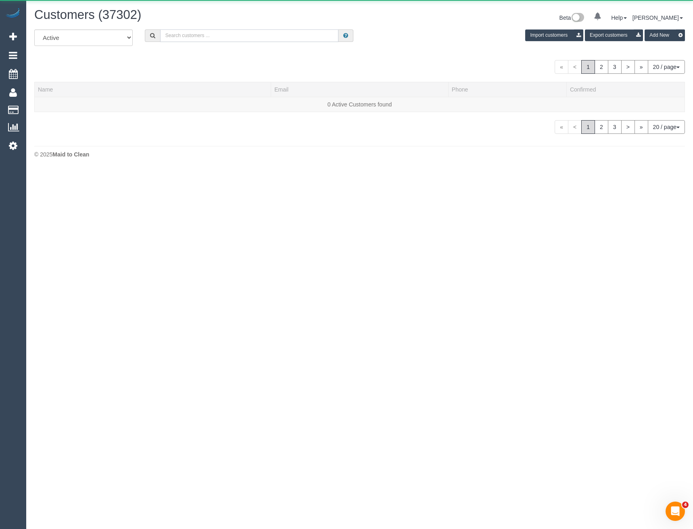
click at [220, 36] on input "text" at bounding box center [249, 35] width 179 height 13
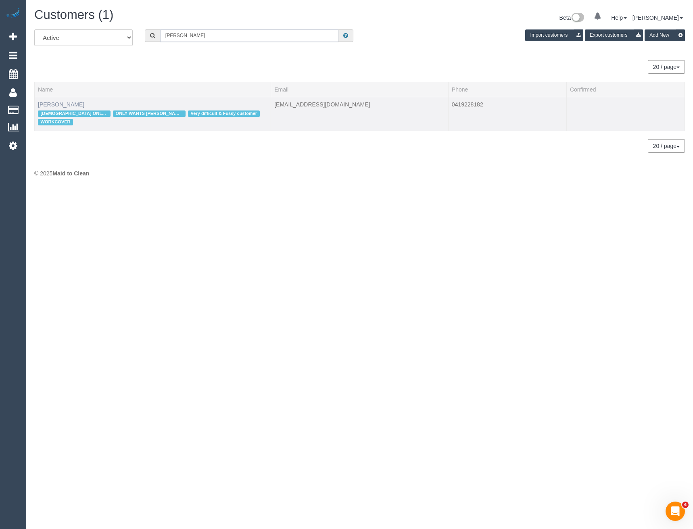
type input "[PERSON_NAME]"
click at [55, 104] on link "[PERSON_NAME]" at bounding box center [61, 104] width 46 height 6
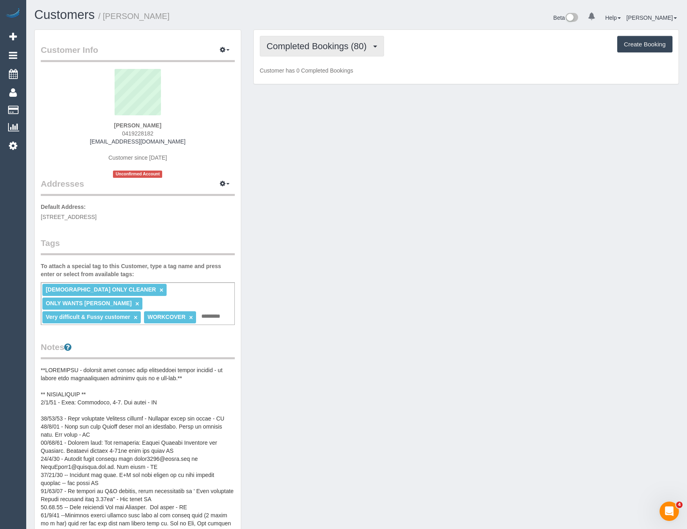
click at [315, 52] on button "Completed Bookings (80)" at bounding box center [322, 46] width 124 height 21
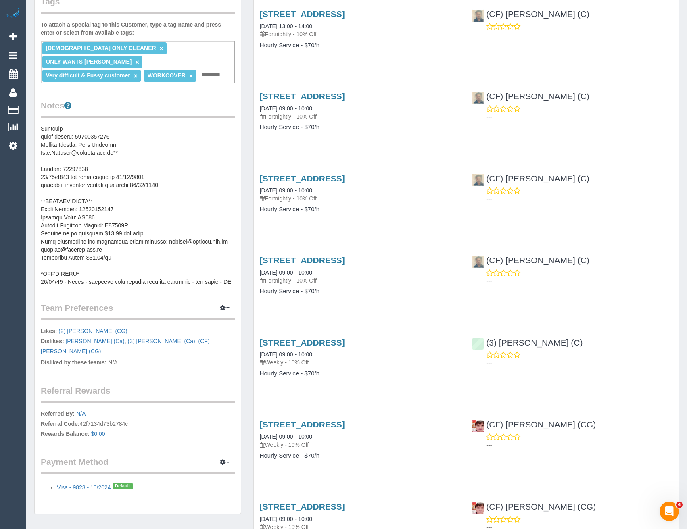
scroll to position [282, 0]
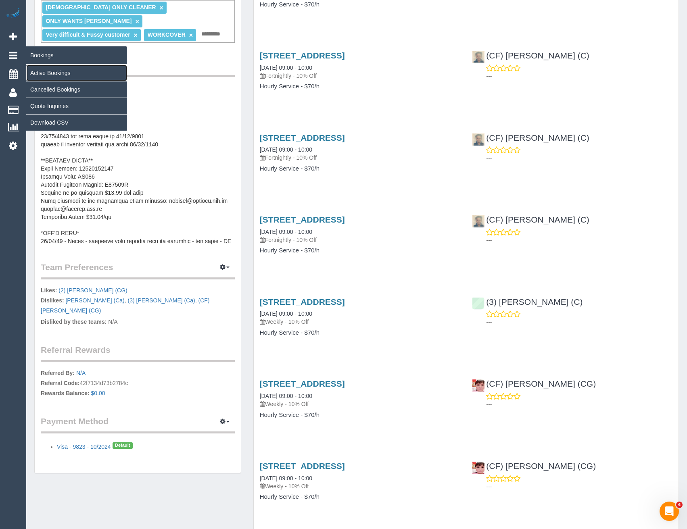
click at [63, 77] on link "Active Bookings" at bounding box center [76, 73] width 101 height 16
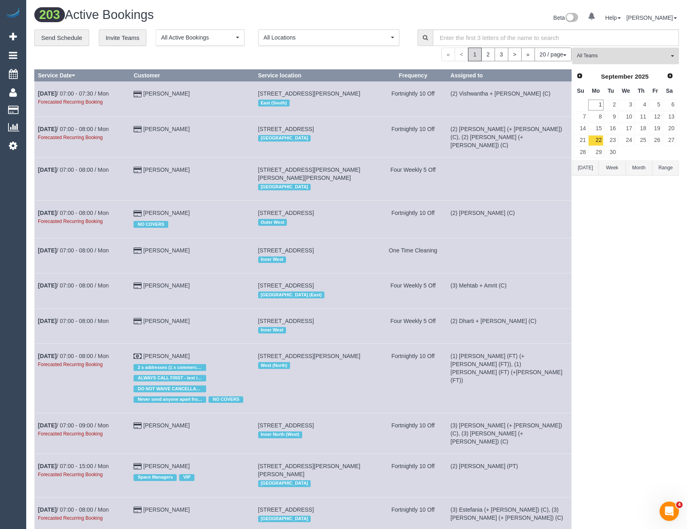
click at [600, 63] on button "All Teams" at bounding box center [625, 56] width 107 height 17
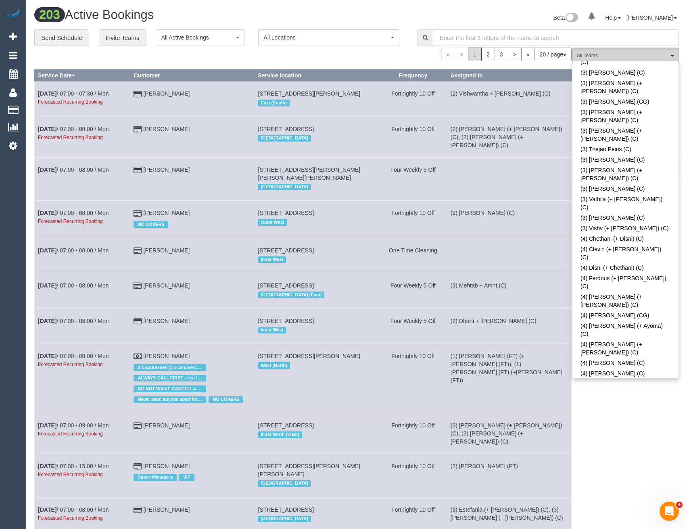
scroll to position [40, 0]
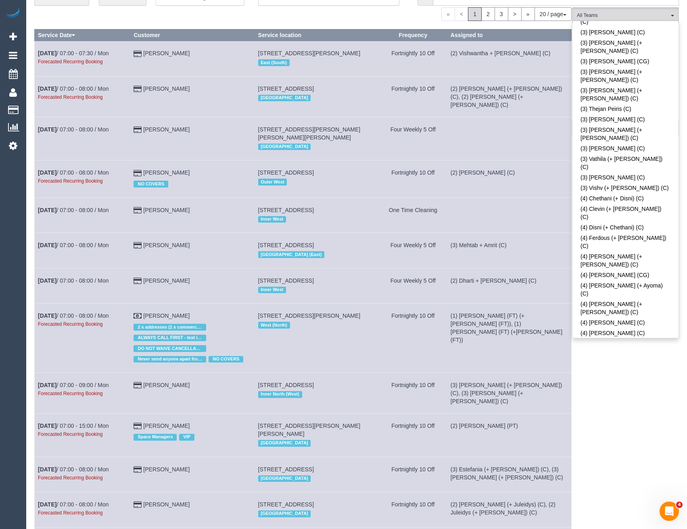
click at [623, 355] on div "(ZG3) Suneeth + Niya (CG) All Teams Remove Team Filters (0) Account - Tech (0) …" at bounding box center [625, 447] width 107 height 880
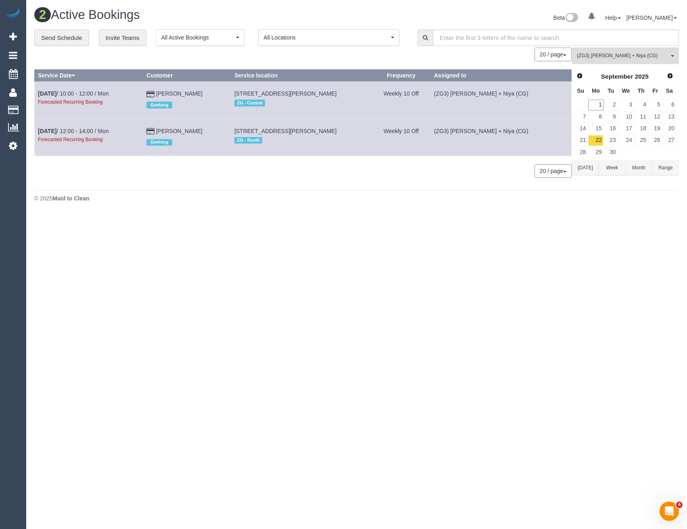
scroll to position [0, 0]
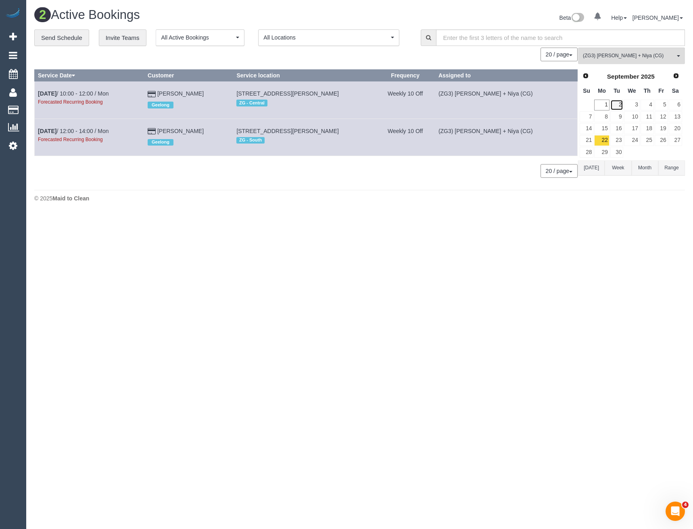
click at [614, 103] on link "2" at bounding box center [616, 105] width 13 height 11
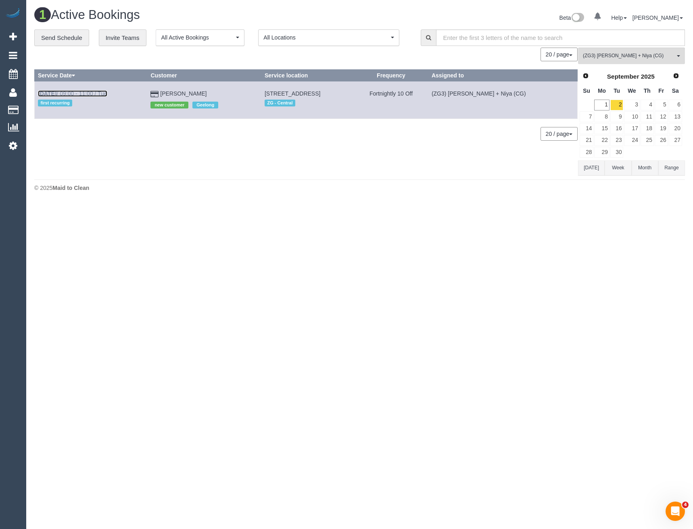
click at [93, 94] on link "Sep 2nd / 09:00 - 11:00 / Tue" at bounding box center [72, 93] width 69 height 6
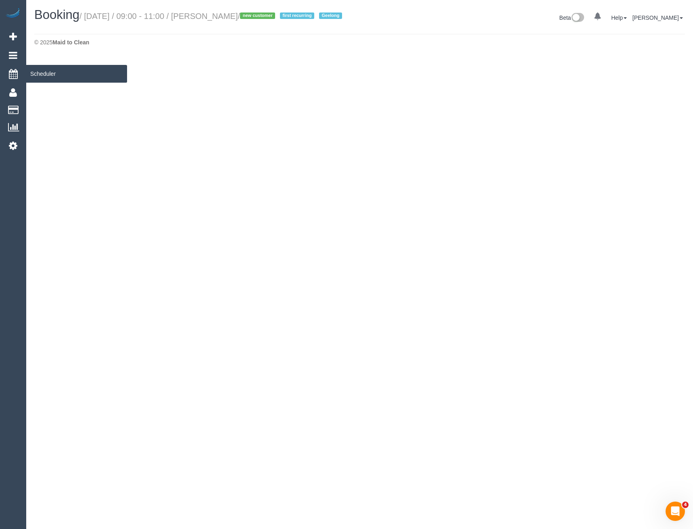
select select "VIC"
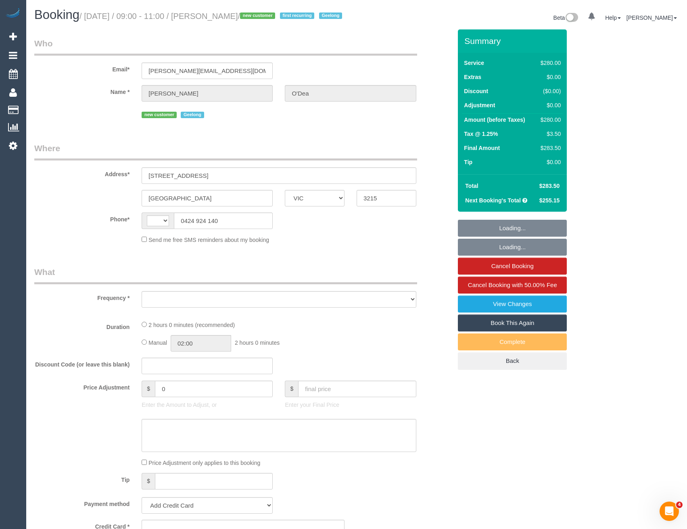
select select "string:AU"
select select "object:34262"
select select "spot1"
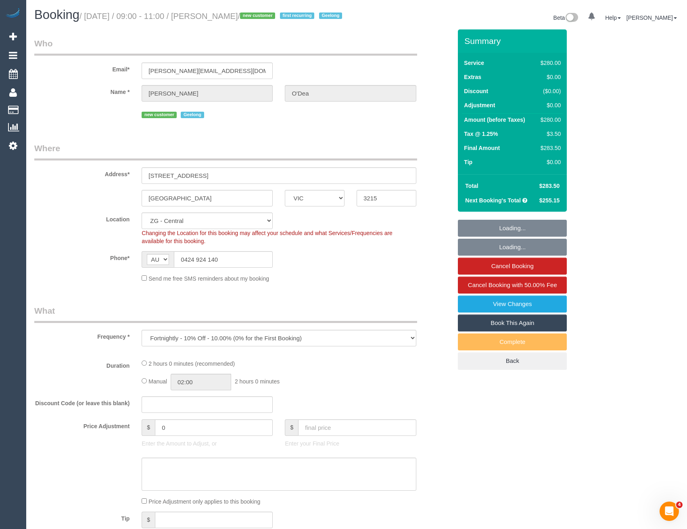
select select "string:stripe-pm_1RxzA12GScqysDRV5zG2GQ9J"
select select "object:34582"
select select "2"
select select "number:27"
select select "number:14"
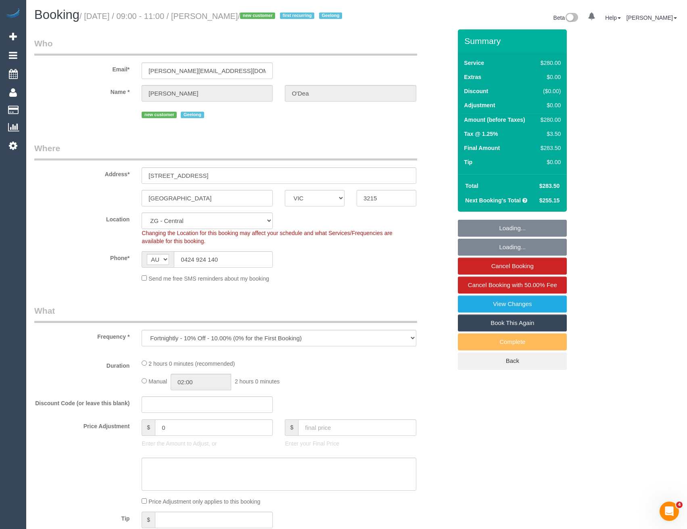
select select "number:19"
select select "number:22"
select select "number:34"
select select "number:12"
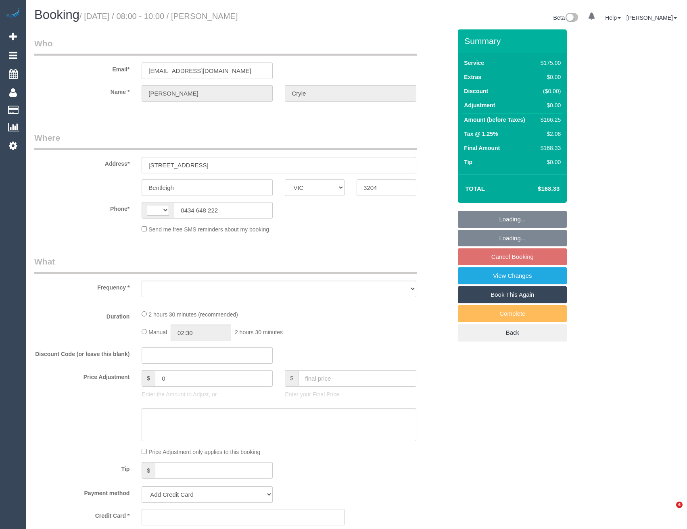
select select "VIC"
select select "string:AU"
select select "object:549"
select select "string:stripe-pm_1RmR9T2GScqysDRVqeshcViF"
select select "number:29"
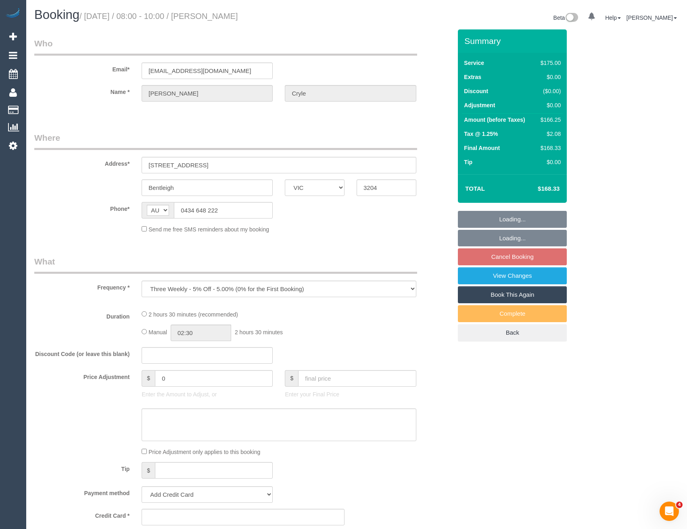
select select "number:14"
select select "number:19"
select select "number:36"
select select "number:34"
select select "number:12"
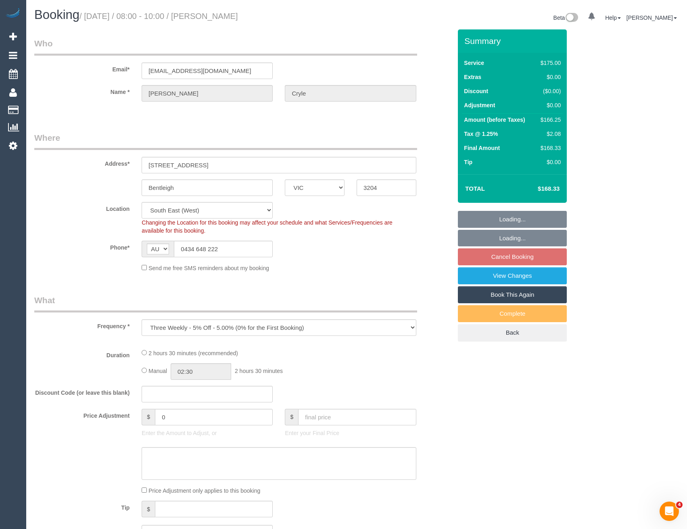
select select "object:866"
select select "150"
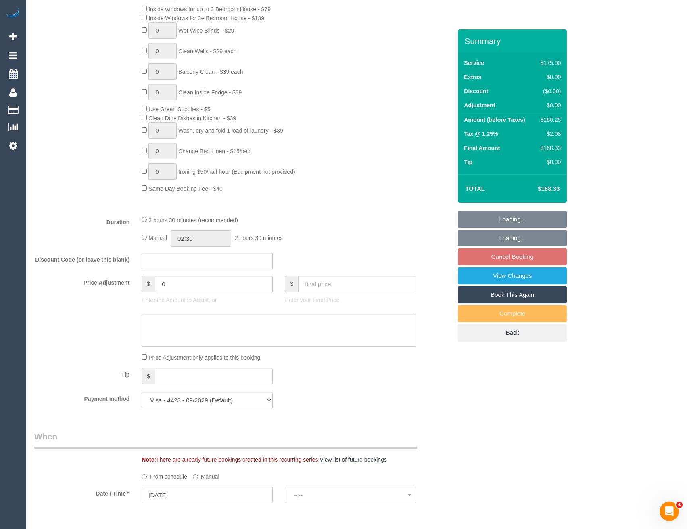
select select "spot1"
